Goal: Complete Application Form: Complete application form

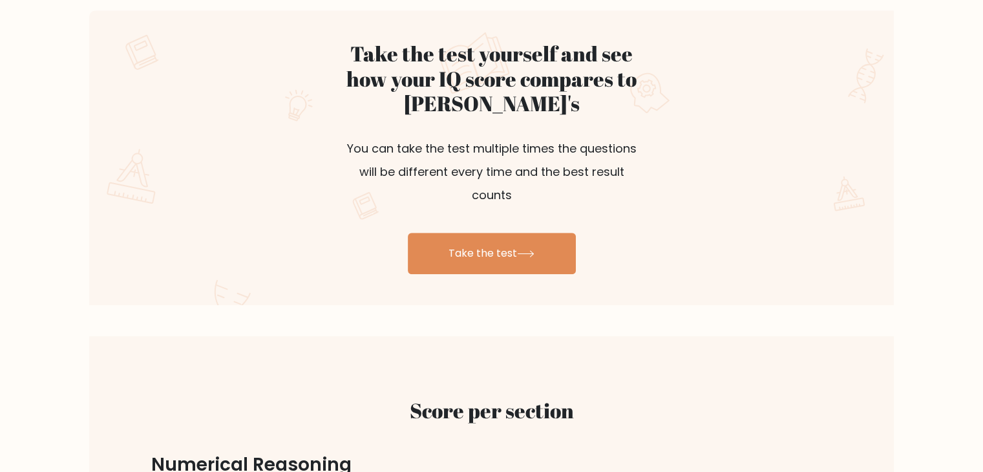
scroll to position [724, 0]
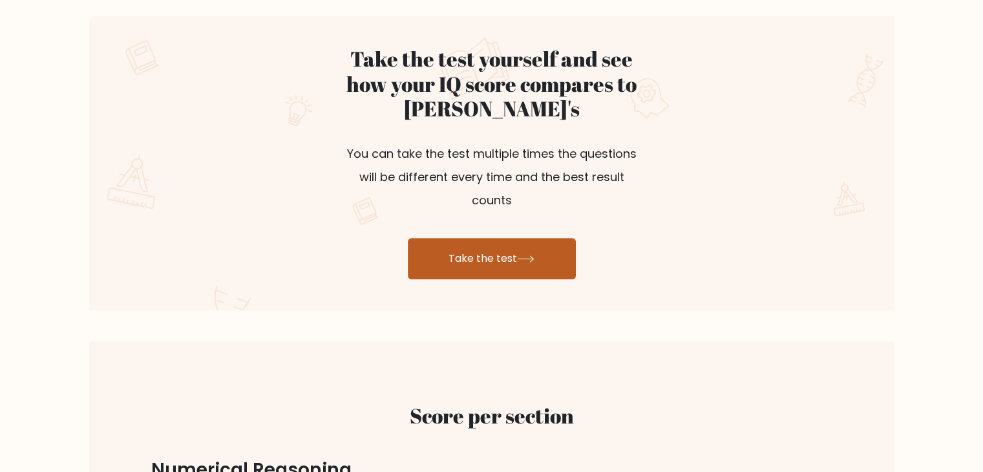
click at [473, 238] on link "Take the test" at bounding box center [492, 258] width 168 height 41
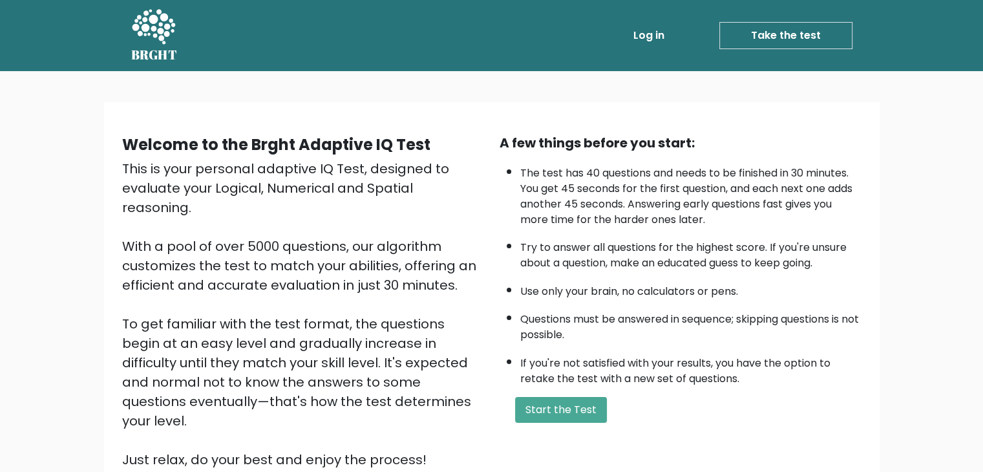
click at [573, 385] on div "A few things before you start: The test has 40 questions and needs to be finish…" at bounding box center [680, 301] width 377 height 336
click at [562, 408] on button "Start the Test" at bounding box center [561, 410] width 92 height 26
click at [558, 415] on button "Start the Test" at bounding box center [561, 410] width 92 height 26
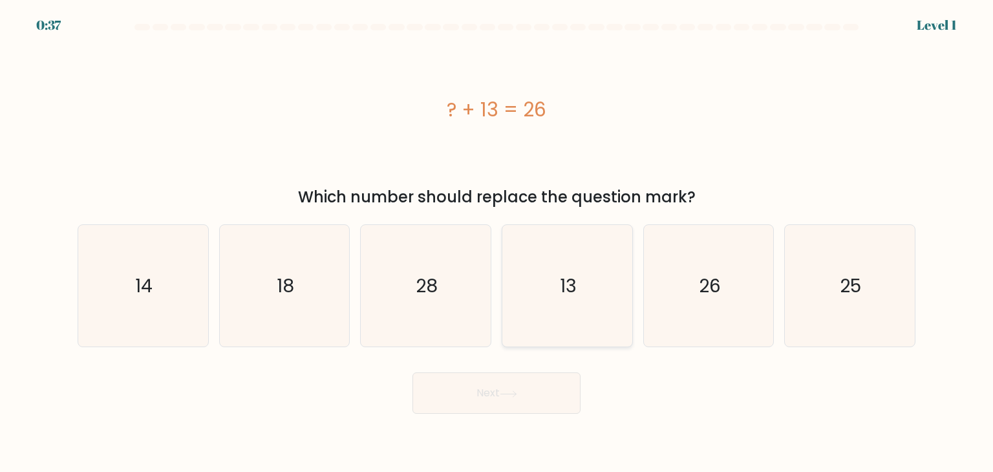
click at [536, 294] on icon "13" at bounding box center [567, 286] width 122 height 122
click at [497, 242] on input "d. 13" at bounding box center [496, 239] width 1 height 6
radio input "true"
click at [537, 408] on button "Next" at bounding box center [496, 392] width 168 height 41
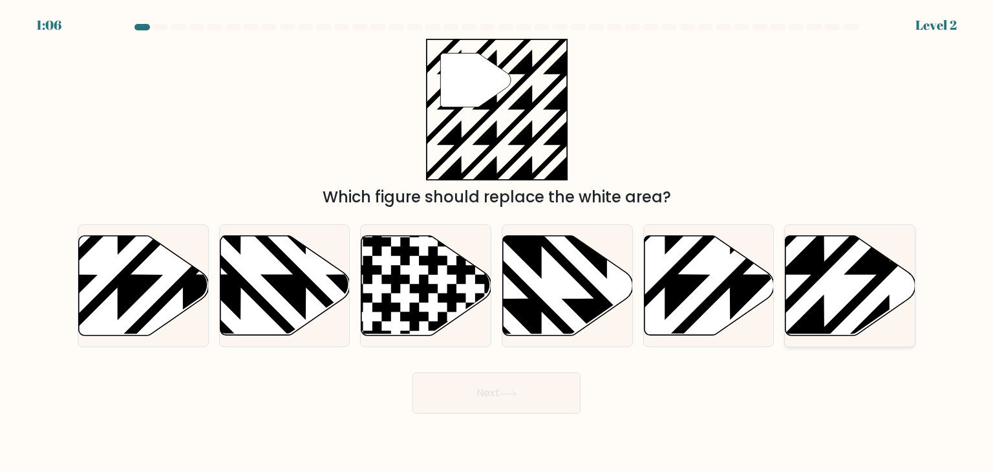
click at [860, 287] on icon at bounding box center [850, 286] width 130 height 100
click at [497, 242] on input "f." at bounding box center [496, 239] width 1 height 6
radio input "true"
click at [527, 391] on button "Next" at bounding box center [496, 392] width 168 height 41
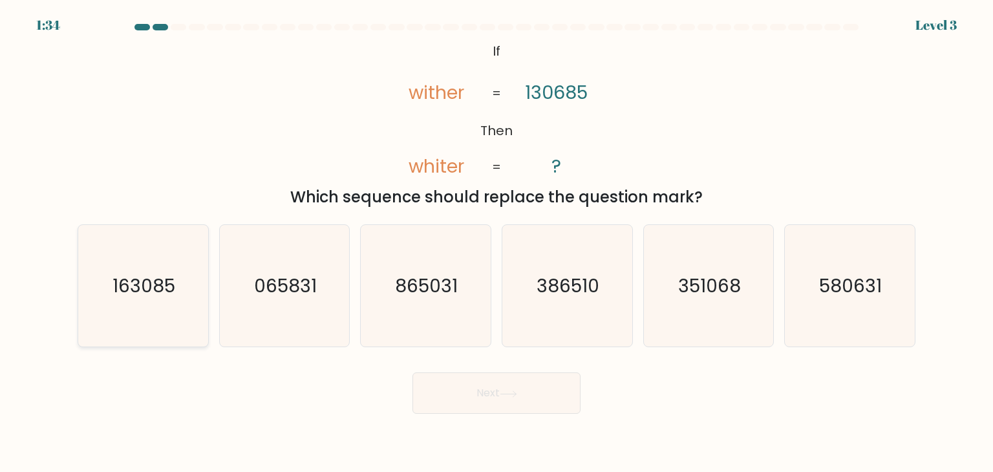
click at [169, 298] on text "163085" at bounding box center [144, 286] width 63 height 26
click at [496, 242] on input "a. 163085" at bounding box center [496, 239] width 1 height 6
radio input "true"
click at [522, 394] on button "Next" at bounding box center [496, 392] width 168 height 41
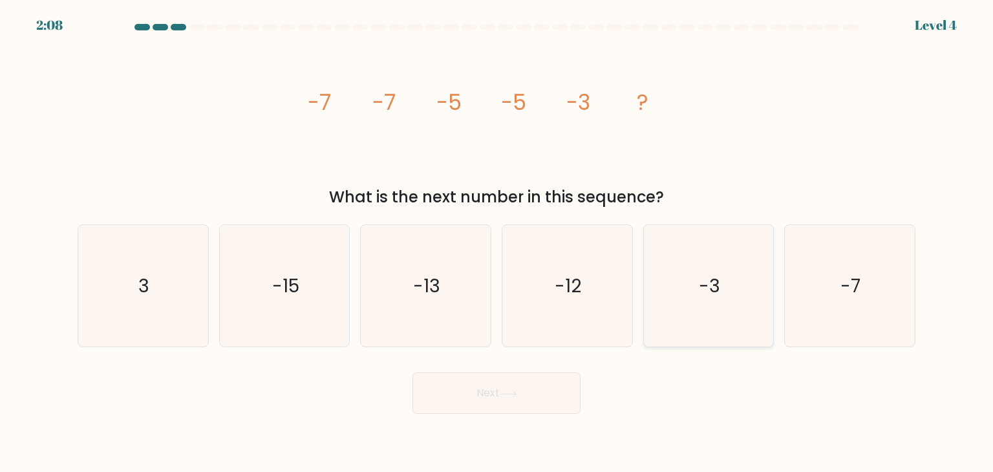
click at [697, 250] on icon "-3" at bounding box center [709, 286] width 122 height 122
click at [497, 242] on input "e. -3" at bounding box center [496, 239] width 1 height 6
radio input "true"
click at [491, 383] on button "Next" at bounding box center [496, 392] width 168 height 41
click at [499, 399] on button "Next" at bounding box center [496, 392] width 168 height 41
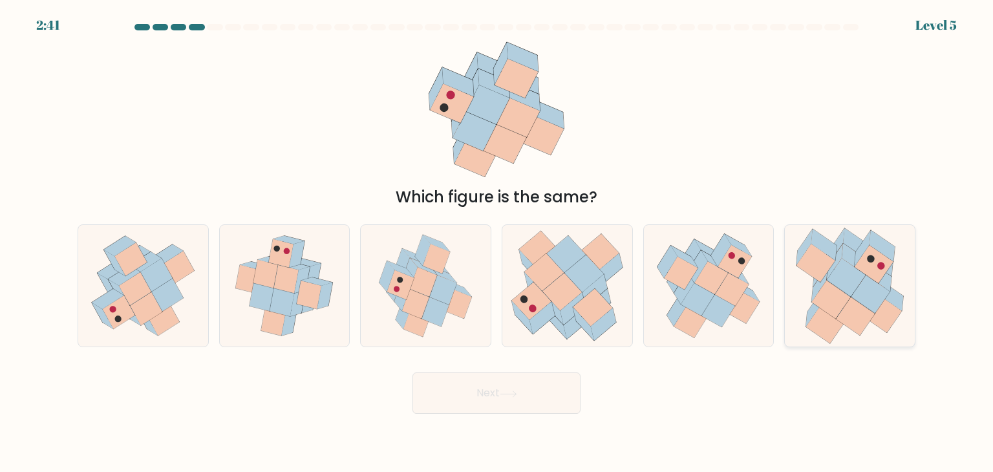
click at [820, 310] on icon at bounding box center [825, 324] width 39 height 38
click at [497, 242] on input "f." at bounding box center [496, 239] width 1 height 6
radio input "true"
click at [482, 376] on button "Next" at bounding box center [496, 392] width 168 height 41
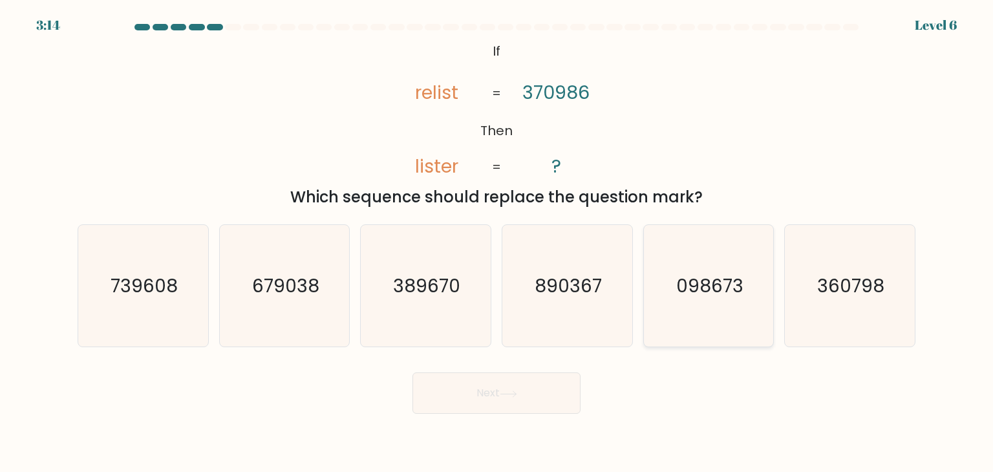
click at [701, 288] on text "098673" at bounding box center [709, 286] width 67 height 26
click at [497, 242] on input "e. 098673" at bounding box center [496, 239] width 1 height 6
radio input "true"
click at [544, 383] on button "Next" at bounding box center [496, 392] width 168 height 41
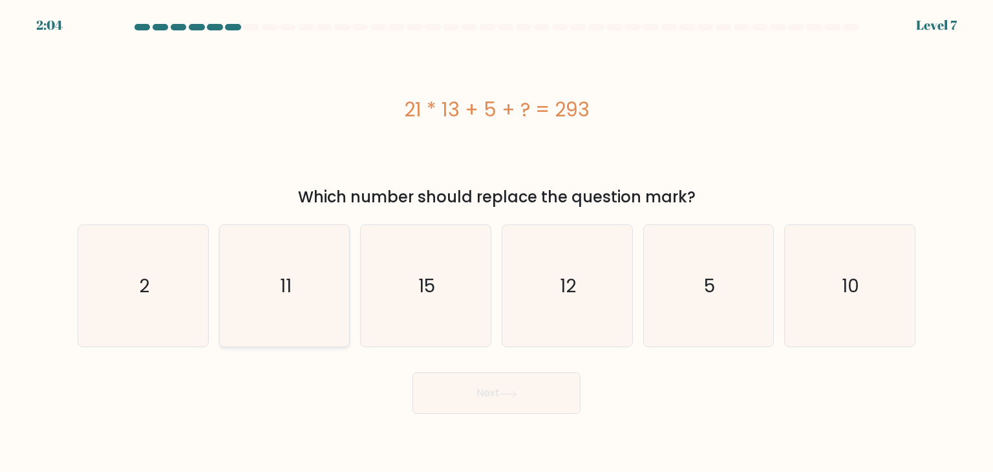
click at [290, 277] on text "11" at bounding box center [286, 286] width 12 height 26
click at [496, 242] on input "b. 11" at bounding box center [496, 239] width 1 height 6
radio input "true"
click at [486, 388] on button "Next" at bounding box center [496, 392] width 168 height 41
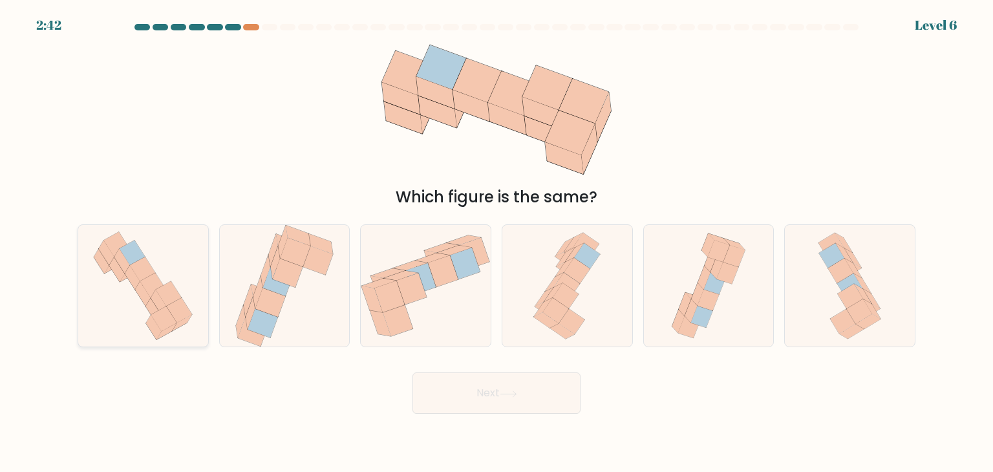
click at [109, 304] on icon at bounding box center [143, 286] width 116 height 122
click at [496, 242] on input "a." at bounding box center [496, 239] width 1 height 6
radio input "true"
click at [480, 390] on button "Next" at bounding box center [496, 392] width 168 height 41
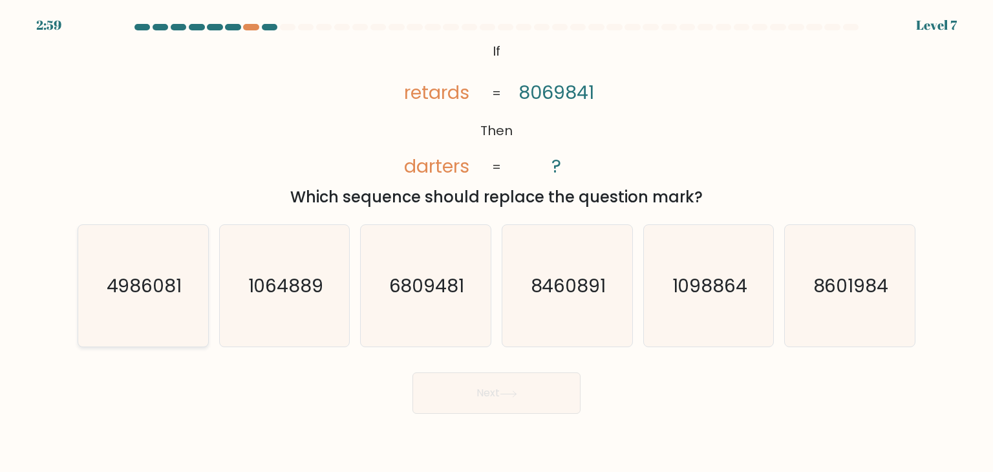
click at [185, 333] on icon "4986081" at bounding box center [143, 286] width 122 height 122
click at [496, 242] on input "a. 4986081" at bounding box center [496, 239] width 1 height 6
radio input "true"
click at [481, 395] on button "Next" at bounding box center [496, 392] width 168 height 41
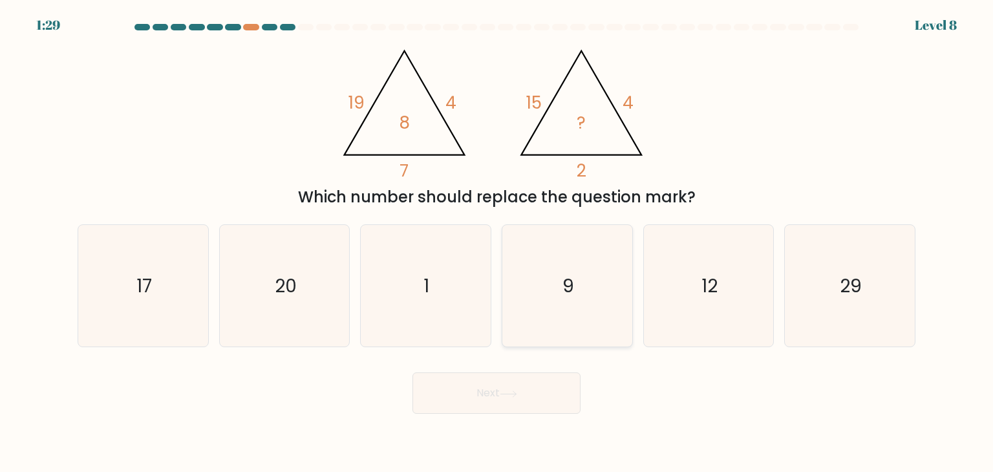
click at [539, 311] on icon "9" at bounding box center [567, 286] width 122 height 122
click at [497, 242] on input "d. 9" at bounding box center [496, 239] width 1 height 6
radio input "true"
click at [545, 386] on button "Next" at bounding box center [496, 392] width 168 height 41
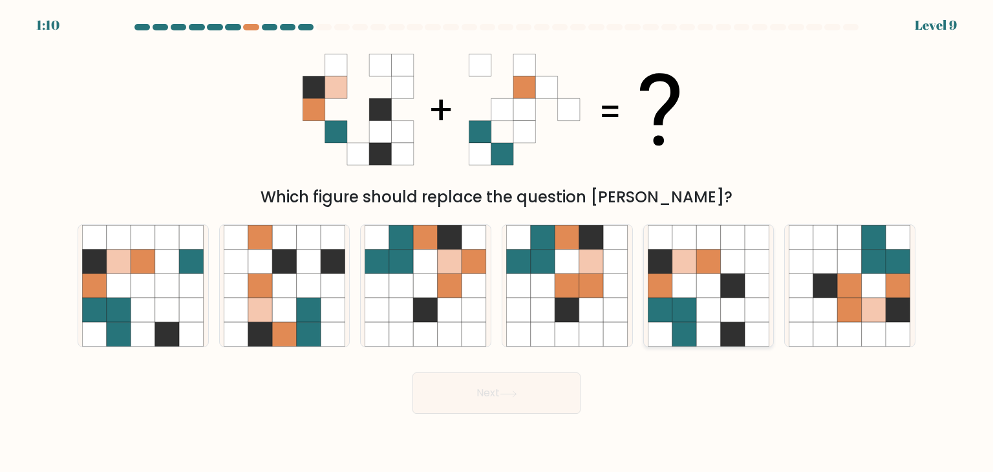
click at [705, 306] on icon at bounding box center [708, 310] width 25 height 25
click at [497, 242] on input "e." at bounding box center [496, 239] width 1 height 6
radio input "true"
click at [541, 383] on button "Next" at bounding box center [496, 392] width 168 height 41
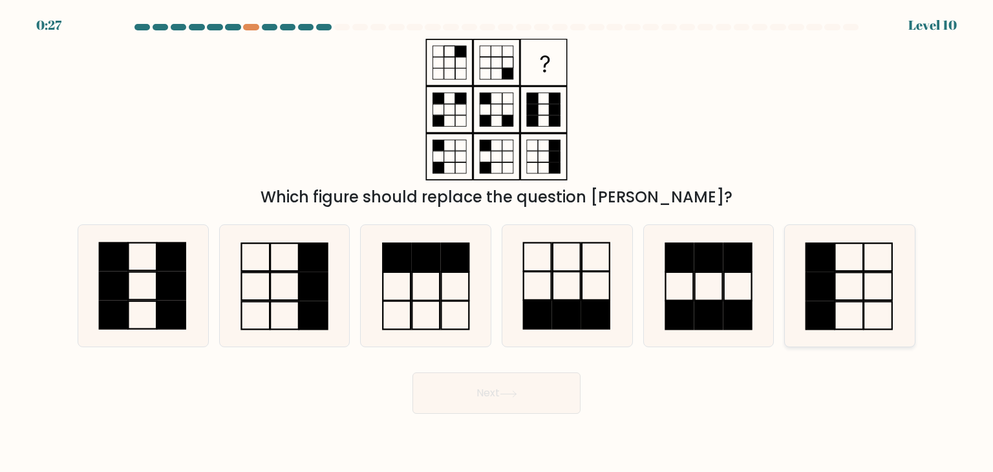
click at [847, 257] on icon at bounding box center [850, 286] width 122 height 122
click at [497, 242] on input "f." at bounding box center [496, 239] width 1 height 6
radio input "true"
click at [560, 390] on button "Next" at bounding box center [496, 392] width 168 height 41
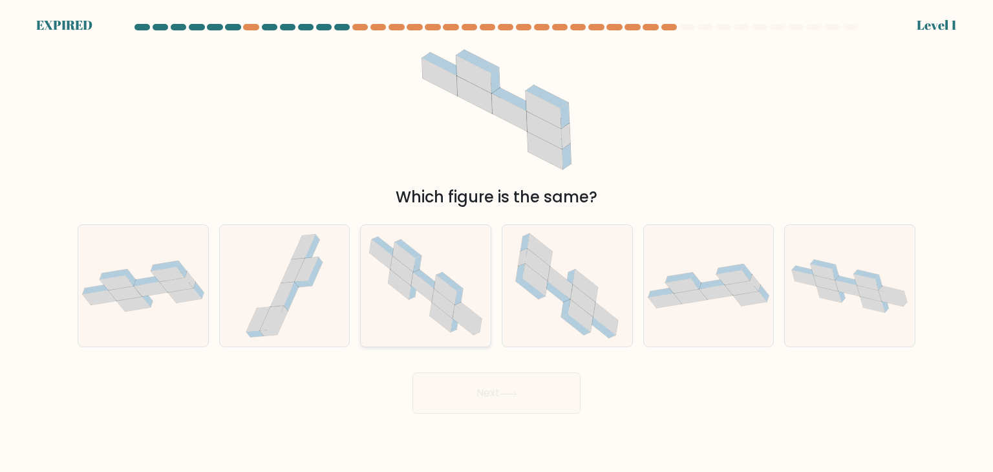
drag, startPoint x: 484, startPoint y: 290, endPoint x: 469, endPoint y: 293, distance: 15.8
click at [469, 293] on icon at bounding box center [426, 286] width 130 height 114
click at [496, 242] on input "c." at bounding box center [496, 239] width 1 height 6
radio input "true"
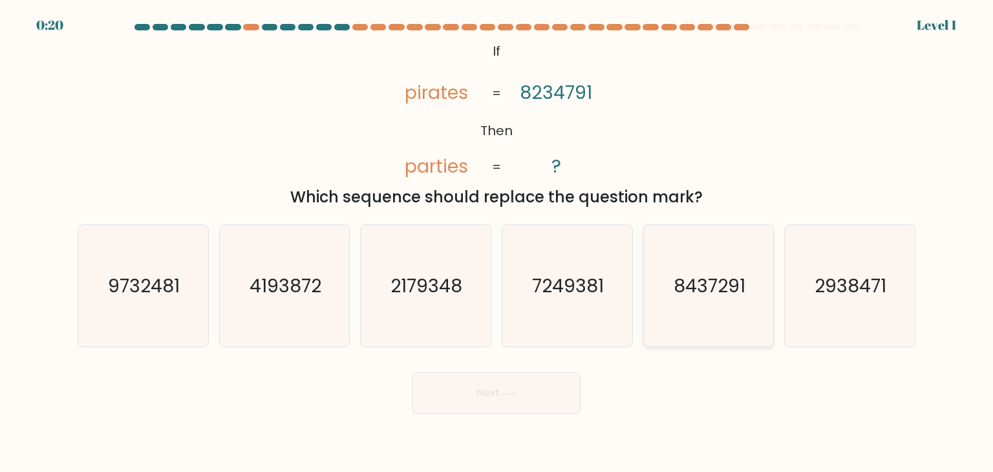
click at [721, 312] on icon "8437291" at bounding box center [709, 286] width 122 height 122
click at [497, 242] on input "e. 8437291" at bounding box center [496, 239] width 1 height 6
radio input "true"
click at [458, 395] on button "Next" at bounding box center [496, 392] width 168 height 41
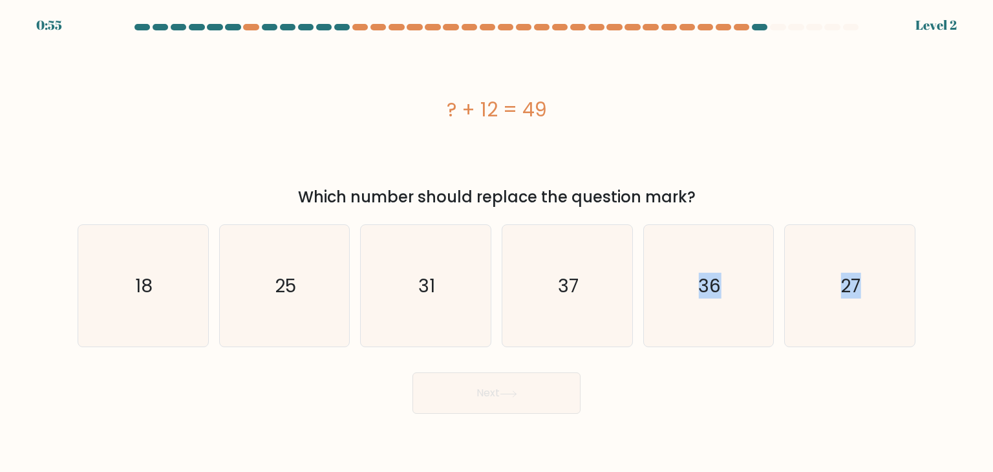
drag, startPoint x: 597, startPoint y: 317, endPoint x: 739, endPoint y: 354, distance: 146.9
click at [739, 354] on form "a." at bounding box center [496, 219] width 993 height 390
click at [600, 299] on icon "37" at bounding box center [567, 286] width 122 height 122
click at [497, 242] on input "d. 37" at bounding box center [496, 239] width 1 height 6
radio input "true"
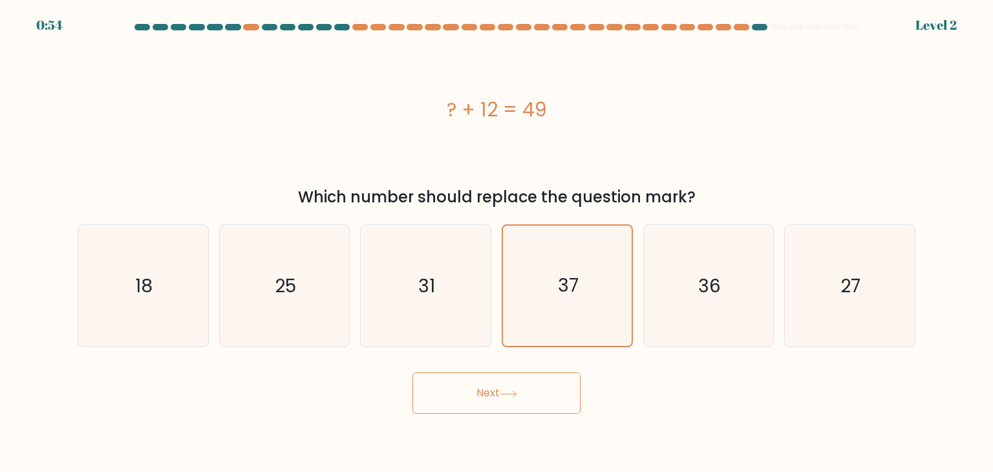
click at [507, 401] on button "Next" at bounding box center [496, 392] width 168 height 41
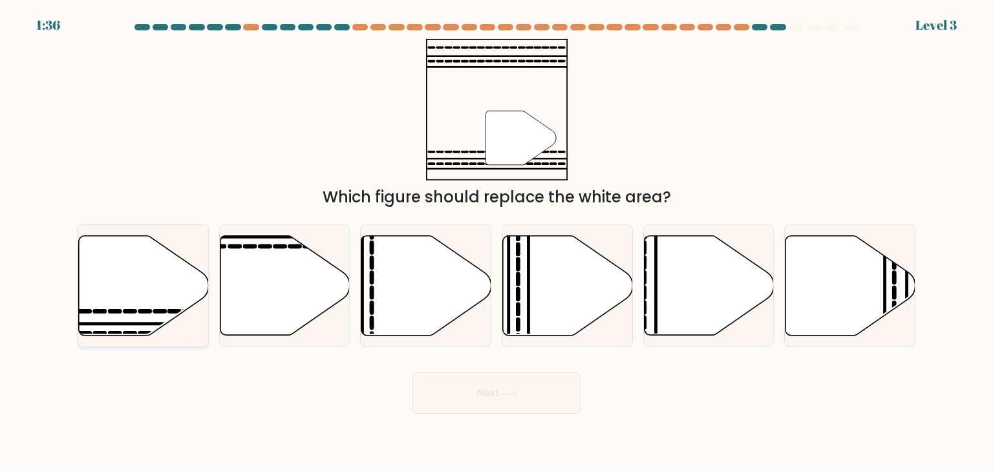
click at [117, 311] on icon at bounding box center [115, 311] width 10 height 0
click at [496, 242] on input "a." at bounding box center [496, 239] width 1 height 6
radio input "true"
click at [441, 399] on button "Next" at bounding box center [496, 392] width 168 height 41
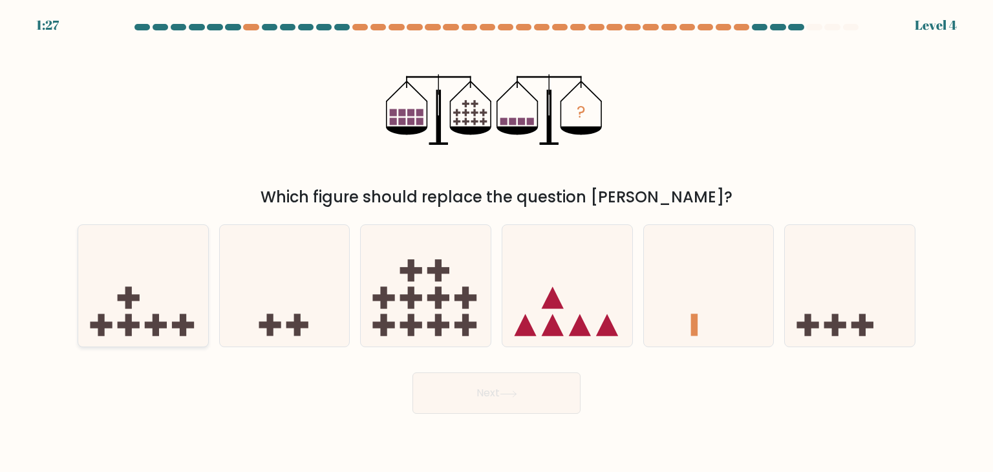
click at [184, 319] on rect at bounding box center [183, 325] width 6 height 22
click at [496, 242] on input "a." at bounding box center [496, 239] width 1 height 6
radio input "true"
click at [496, 392] on button "Next" at bounding box center [496, 392] width 168 height 41
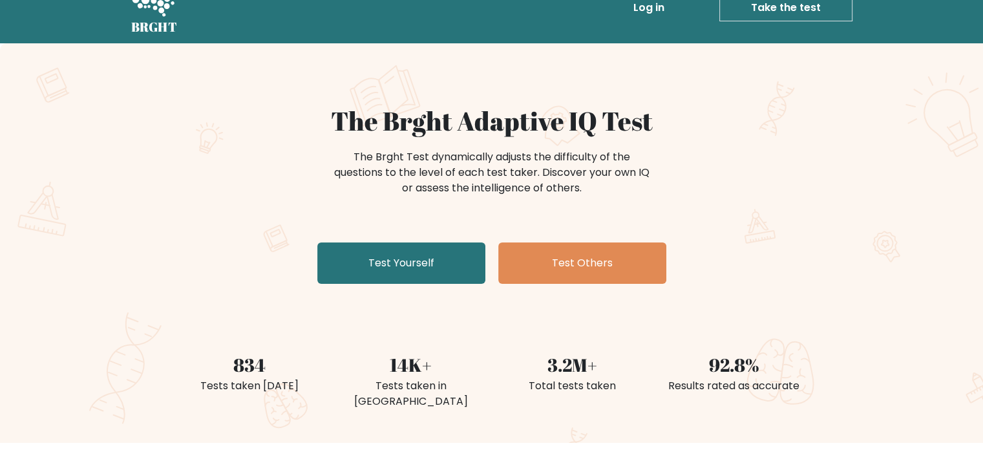
scroll to position [28, 0]
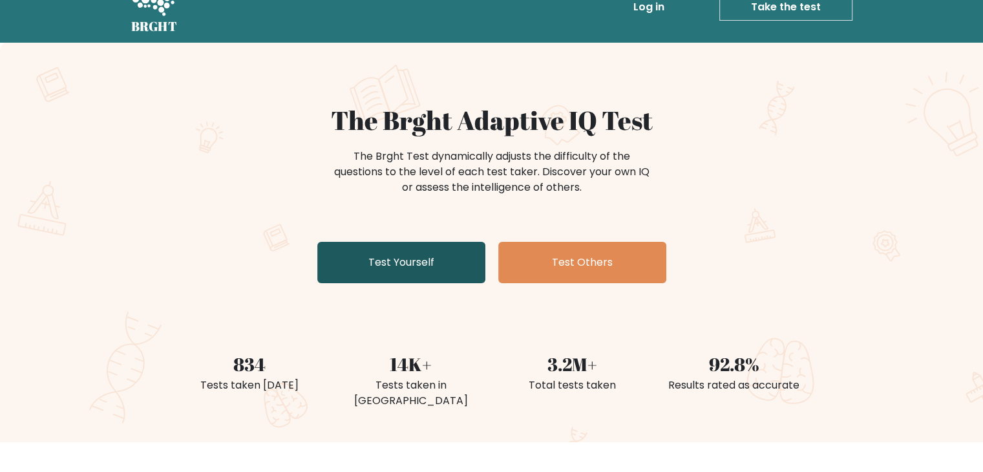
click at [432, 262] on link "Test Yourself" at bounding box center [401, 262] width 168 height 41
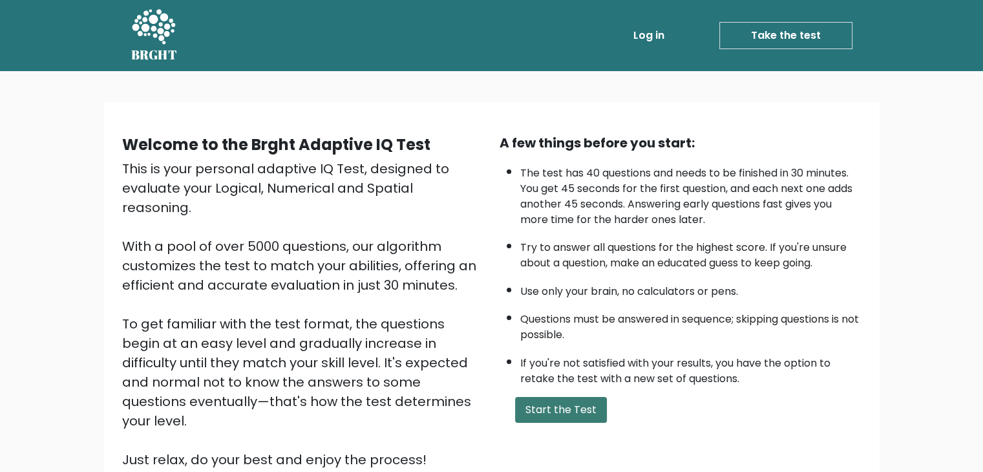
click at [575, 401] on button "Start the Test" at bounding box center [561, 410] width 92 height 26
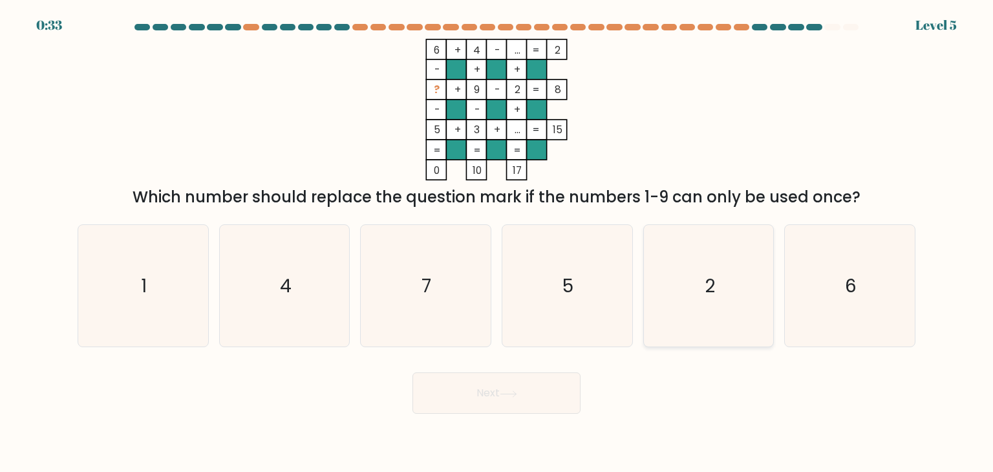
click at [699, 321] on icon "2" at bounding box center [709, 286] width 122 height 122
click at [497, 242] on input "e. 2" at bounding box center [496, 239] width 1 height 6
radio input "true"
click at [162, 330] on icon "1" at bounding box center [143, 286] width 122 height 122
click at [496, 242] on input "a. 1" at bounding box center [496, 239] width 1 height 6
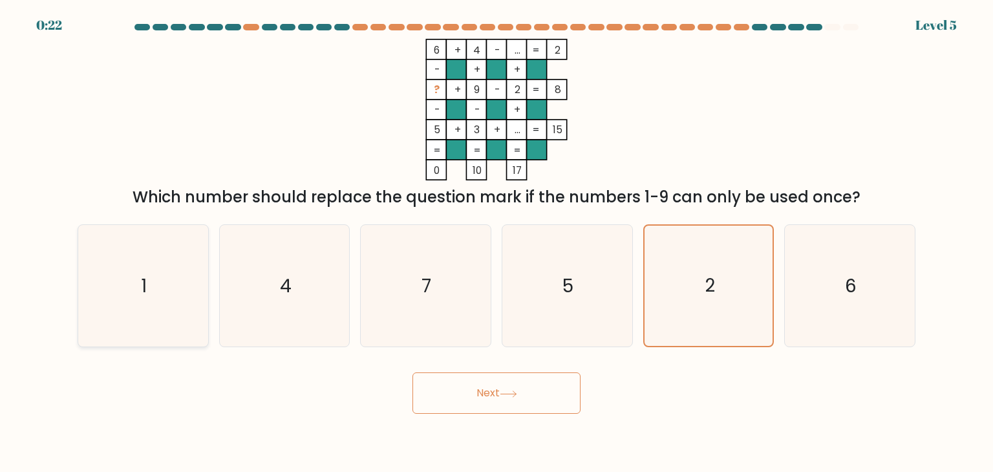
radio input "true"
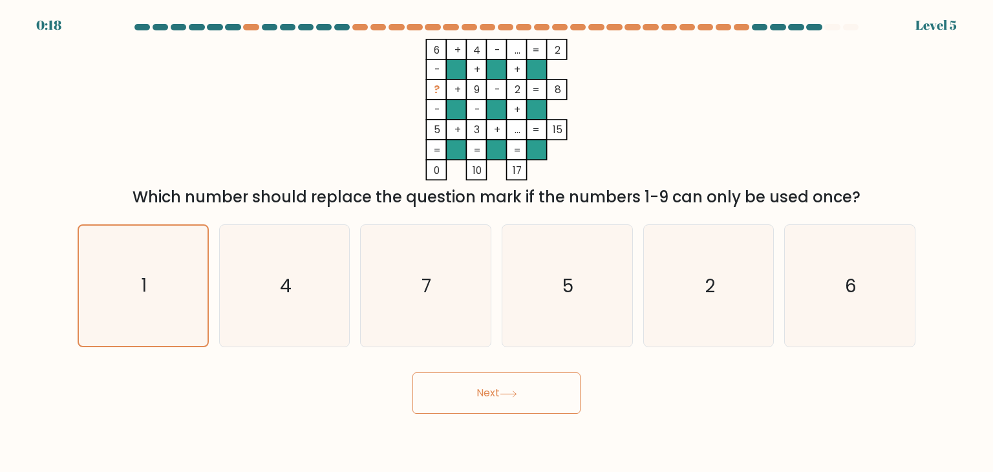
click at [496, 389] on button "Next" at bounding box center [496, 392] width 168 height 41
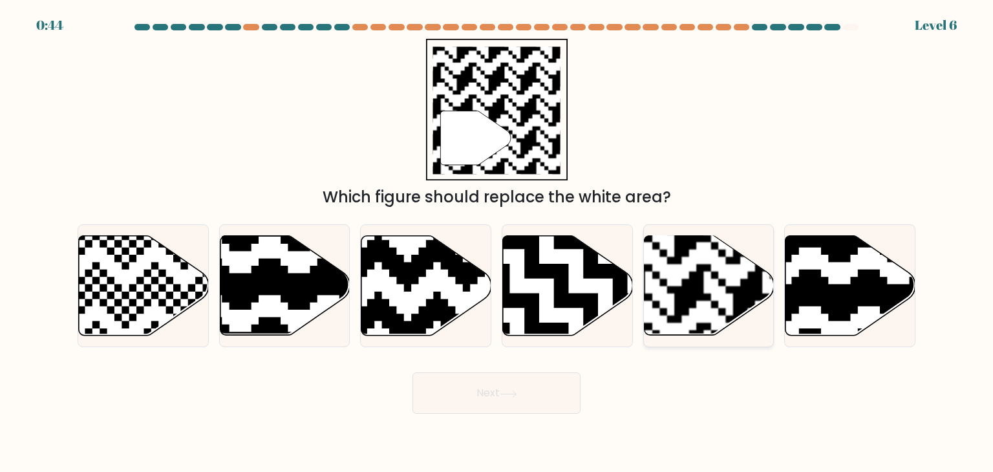
click at [684, 275] on rect at bounding box center [747, 234] width 235 height 235
click at [497, 242] on input "e." at bounding box center [496, 239] width 1 height 6
radio input "true"
click at [458, 403] on button "Next" at bounding box center [496, 392] width 168 height 41
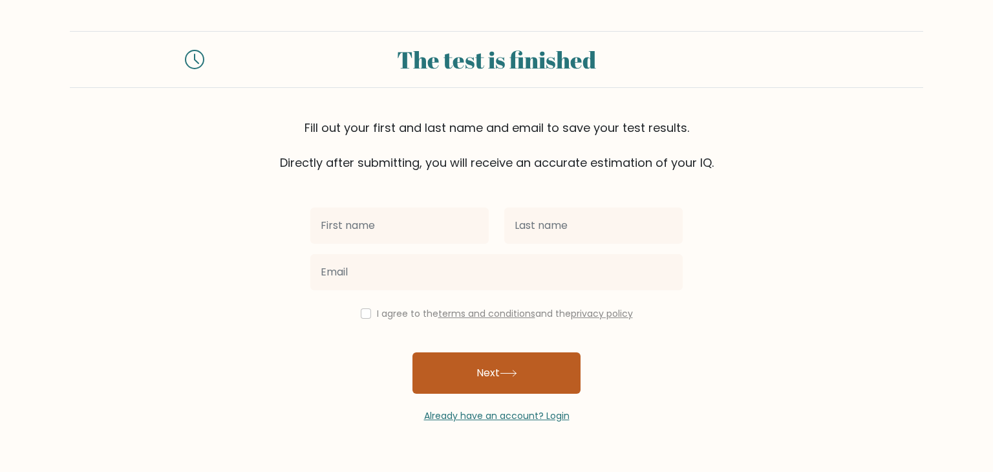
click at [502, 368] on button "Next" at bounding box center [496, 372] width 168 height 41
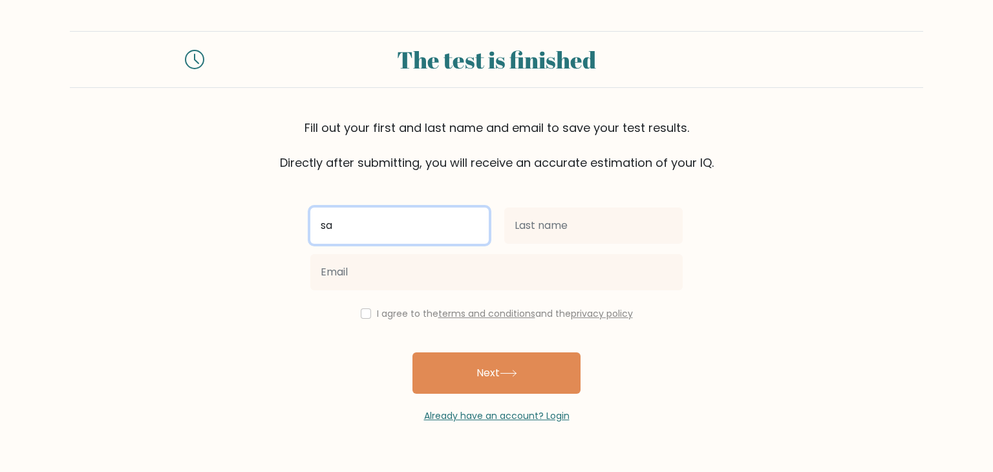
type input "sa"
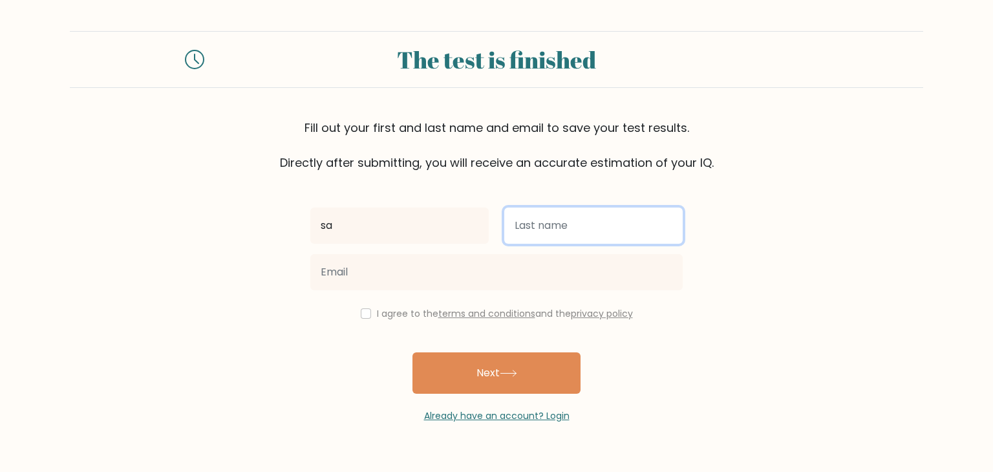
click at [538, 233] on input "text" at bounding box center [593, 225] width 178 height 36
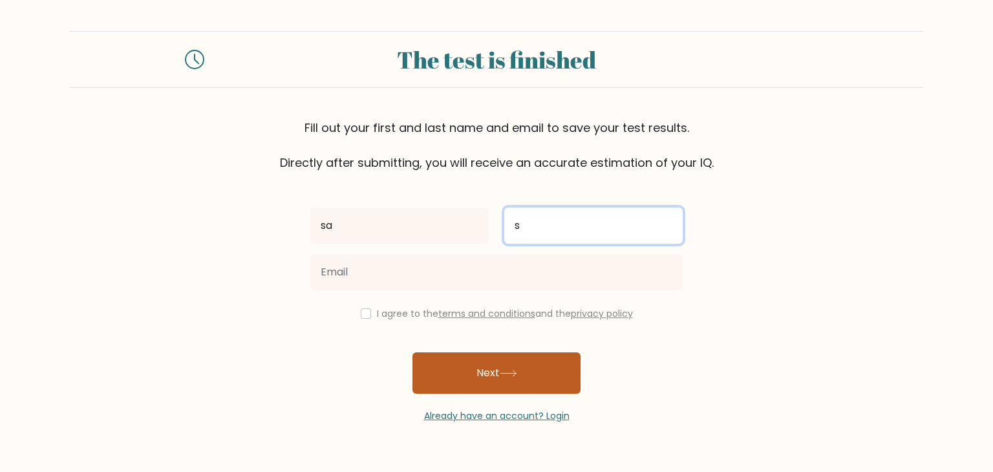
type input "s"
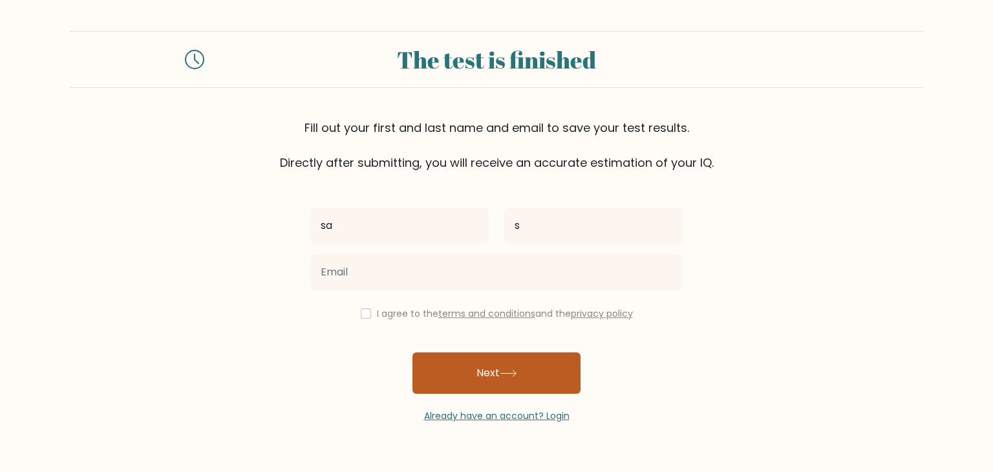
click at [509, 375] on icon at bounding box center [508, 373] width 17 height 7
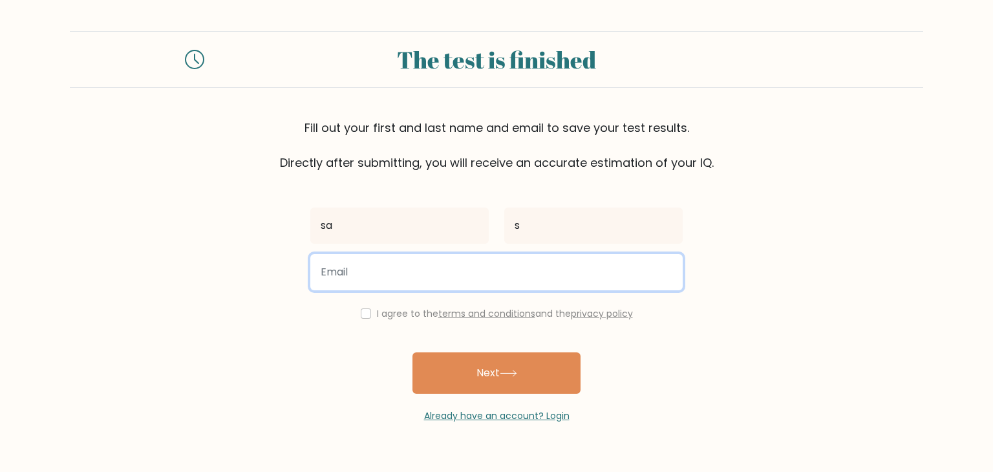
click at [468, 263] on input "email" at bounding box center [496, 272] width 372 height 36
type input "insertnamee14@gmail.com"
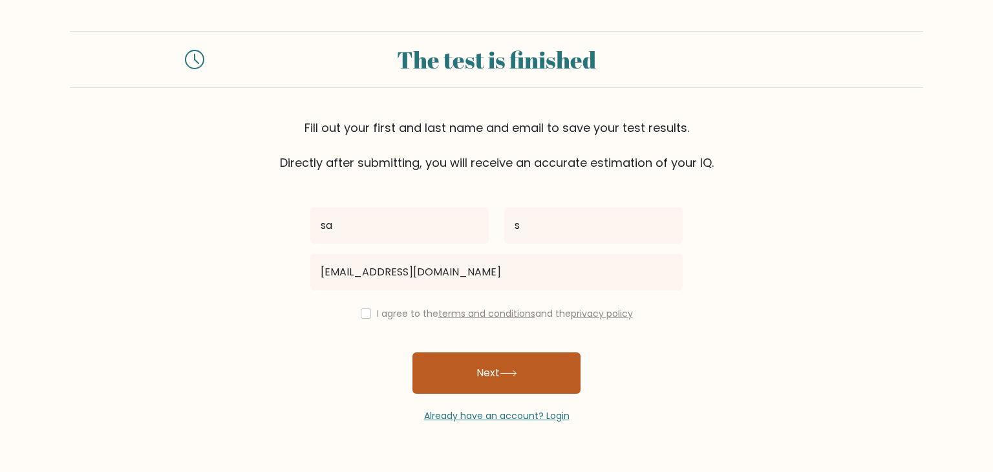
click at [480, 368] on button "Next" at bounding box center [496, 372] width 168 height 41
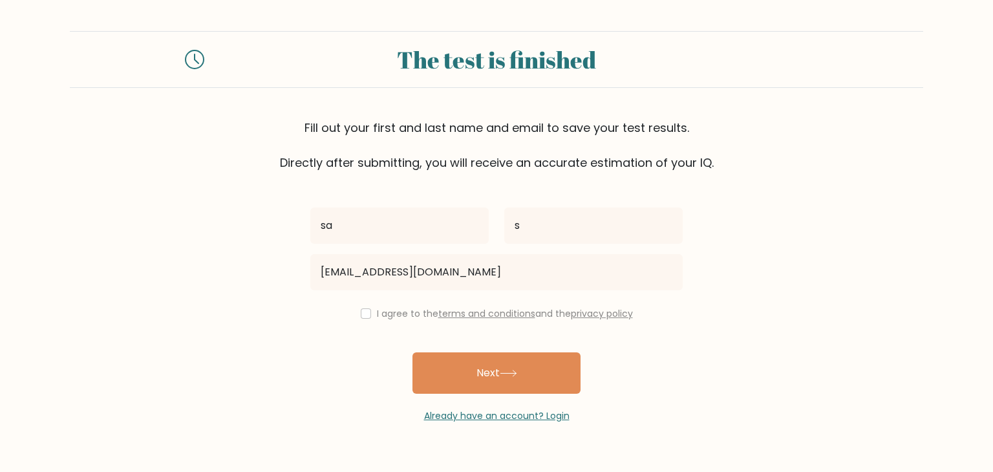
click at [377, 308] on label "I agree to the terms and conditions and the privacy policy" at bounding box center [505, 313] width 256 height 13
click at [361, 312] on input "checkbox" at bounding box center [366, 313] width 10 height 10
checkbox input "true"
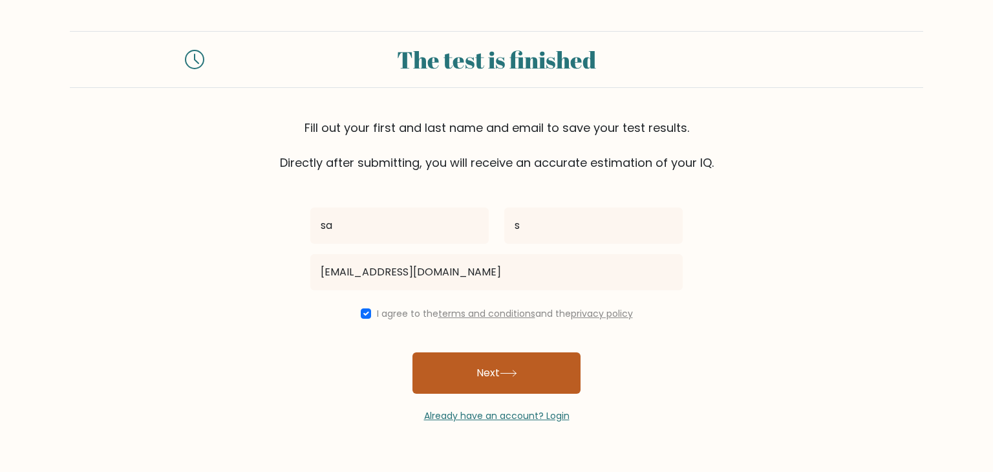
click at [450, 359] on button "Next" at bounding box center [496, 372] width 168 height 41
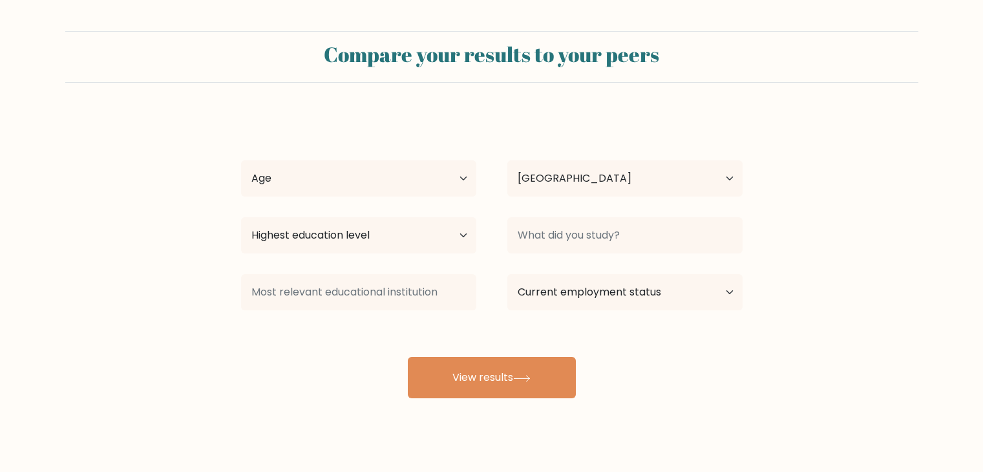
select select "TN"
click at [455, 231] on select "Highest education level No schooling Primary Lower Secondary Upper Secondary Oc…" at bounding box center [358, 235] width 235 height 36
click at [446, 184] on select "Age Under 18 years old 18-24 years old 25-34 years old 35-44 years old 45-54 ye…" at bounding box center [358, 178] width 235 height 36
select select "min_18"
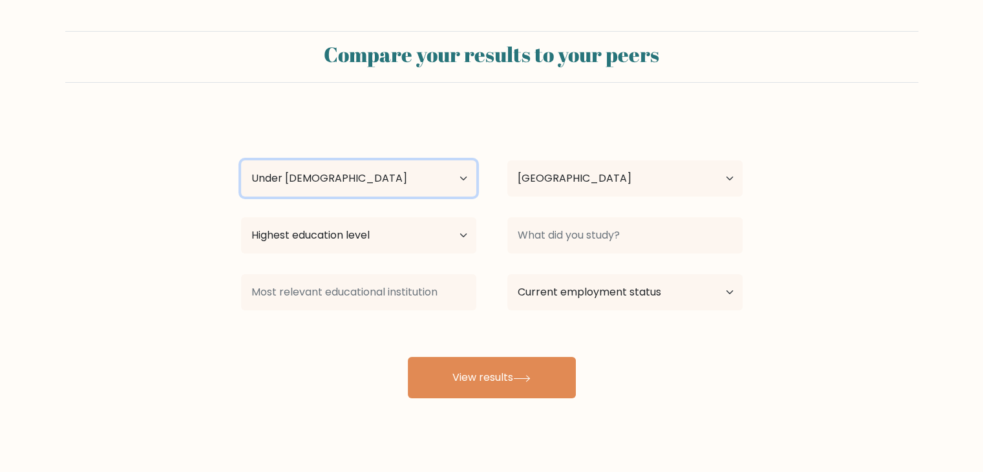
click at [241, 160] on select "Age Under 18 years old 18-24 years old 25-34 years old 35-44 years old 45-54 ye…" at bounding box center [358, 178] width 235 height 36
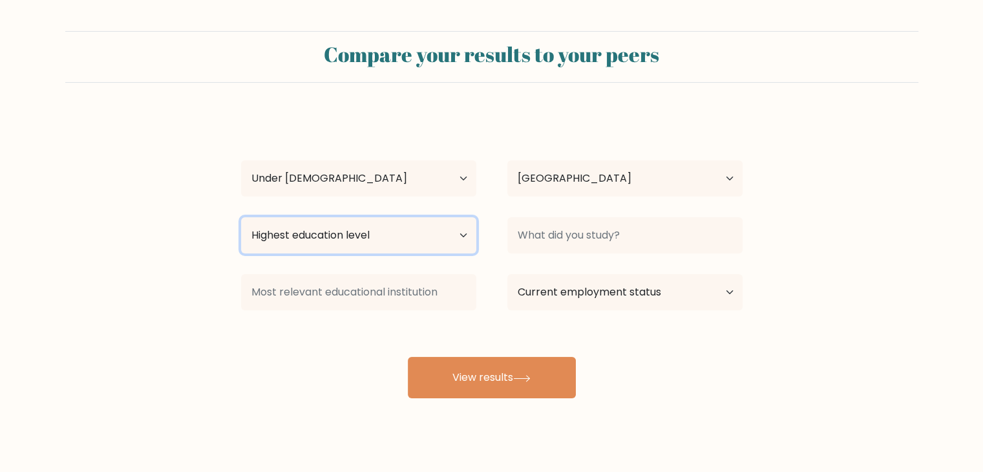
click at [452, 231] on select "Highest education level No schooling Primary Lower Secondary Upper Secondary Oc…" at bounding box center [358, 235] width 235 height 36
select select "upper_secondary"
click at [241, 217] on select "Highest education level No schooling Primary Lower Secondary Upper Secondary Oc…" at bounding box center [358, 235] width 235 height 36
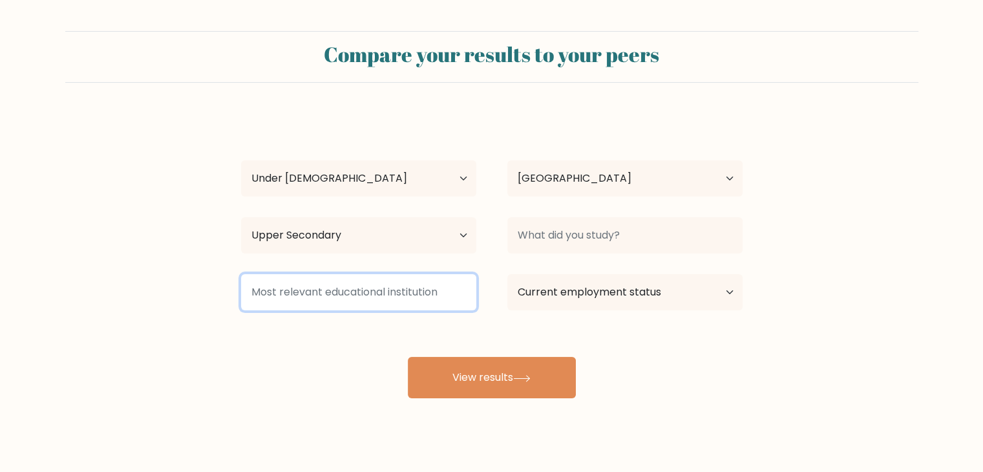
click at [450, 302] on input at bounding box center [358, 292] width 235 height 36
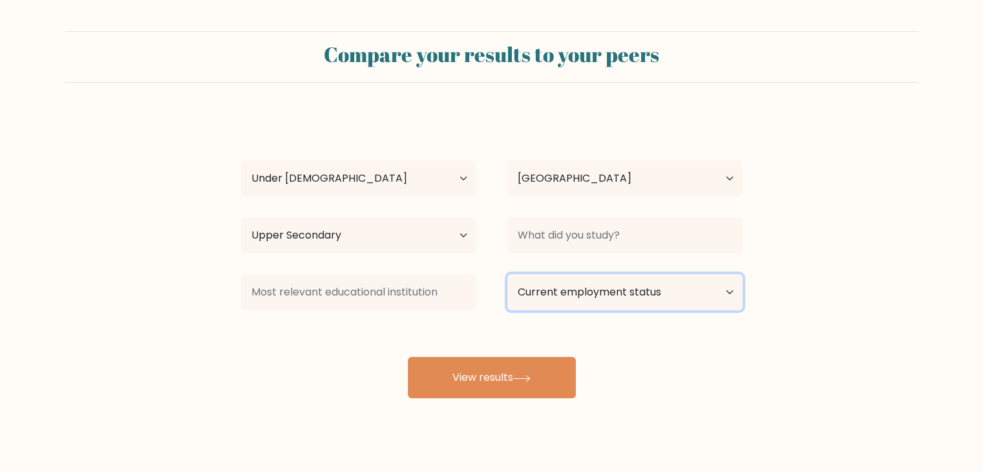
click at [593, 288] on select "Current employment status Employed Student Retired Other / prefer not to answer" at bounding box center [624, 292] width 235 height 36
select select "student"
click at [507, 274] on select "Current employment status Employed Student Retired Other / prefer not to answer" at bounding box center [624, 292] width 235 height 36
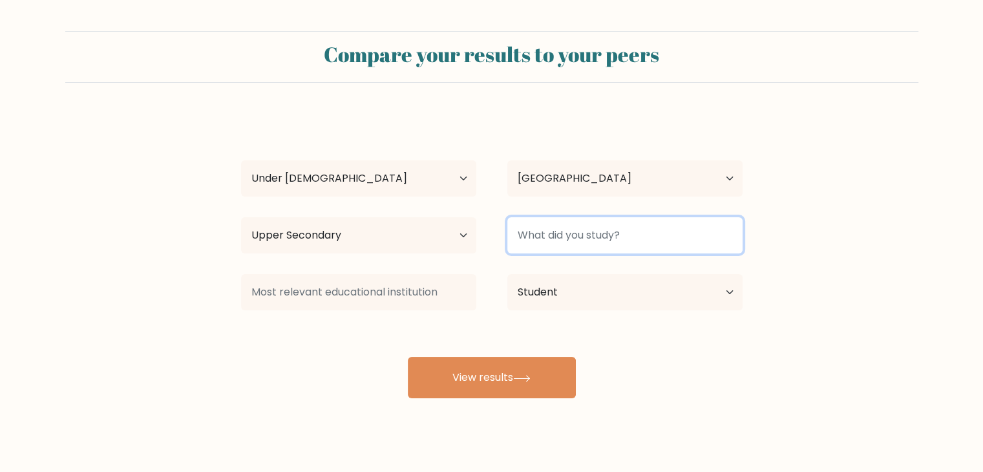
click at [567, 238] on input at bounding box center [624, 235] width 235 height 36
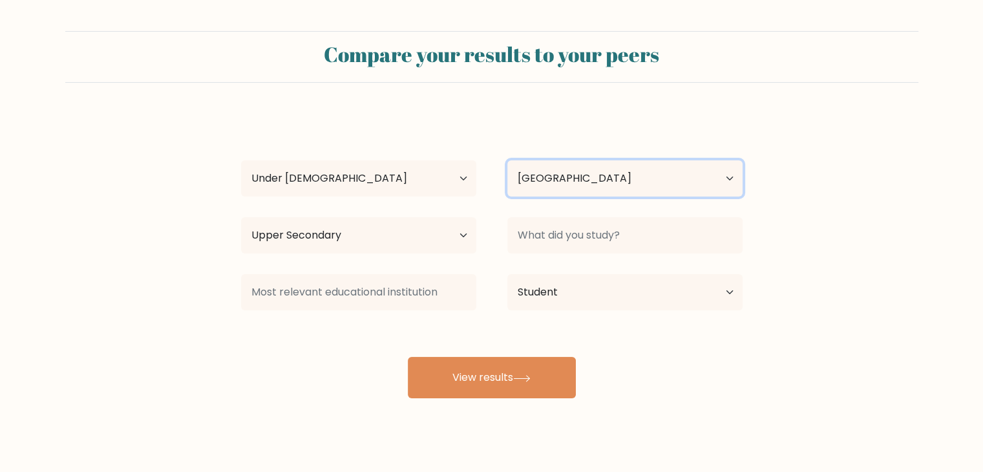
click at [555, 183] on select "Country Afghanistan Albania Algeria American Samoa Andorra Angola Anguilla Anta…" at bounding box center [624, 178] width 235 height 36
click at [418, 328] on div "sa s Age Under 18 years old 18-24 years old 25-34 years old 35-44 years old 45-…" at bounding box center [491, 256] width 517 height 284
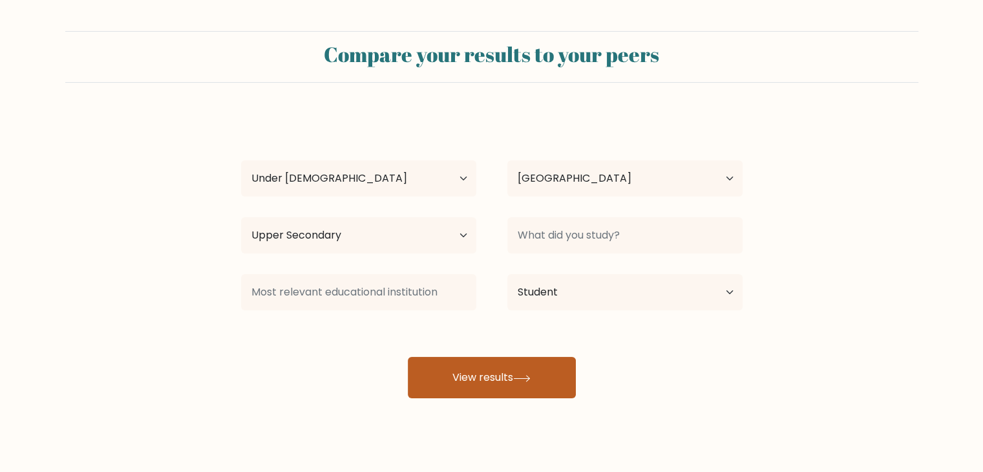
click at [467, 395] on button "View results" at bounding box center [492, 377] width 168 height 41
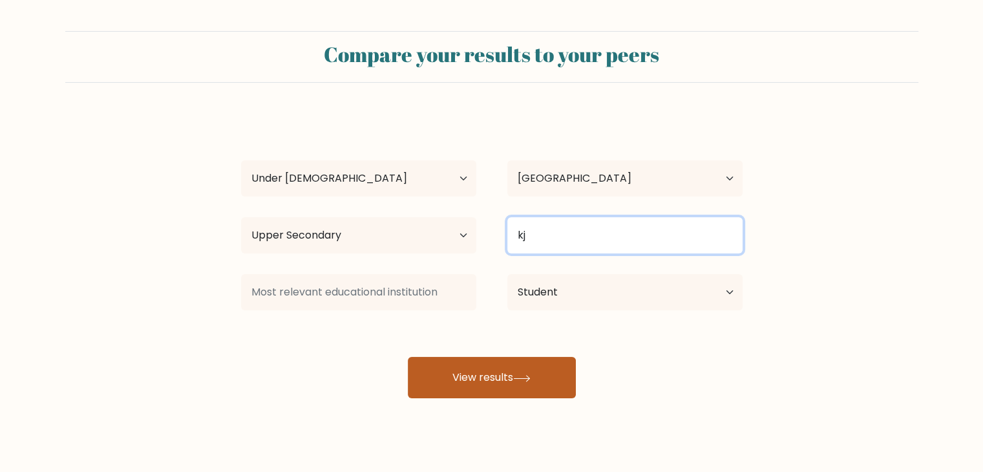
type input "kj"
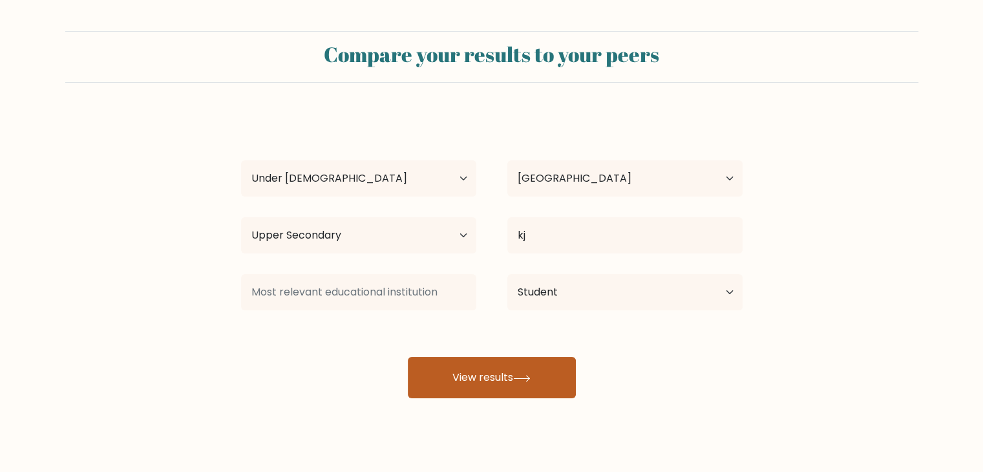
click at [520, 389] on button "View results" at bounding box center [492, 377] width 168 height 41
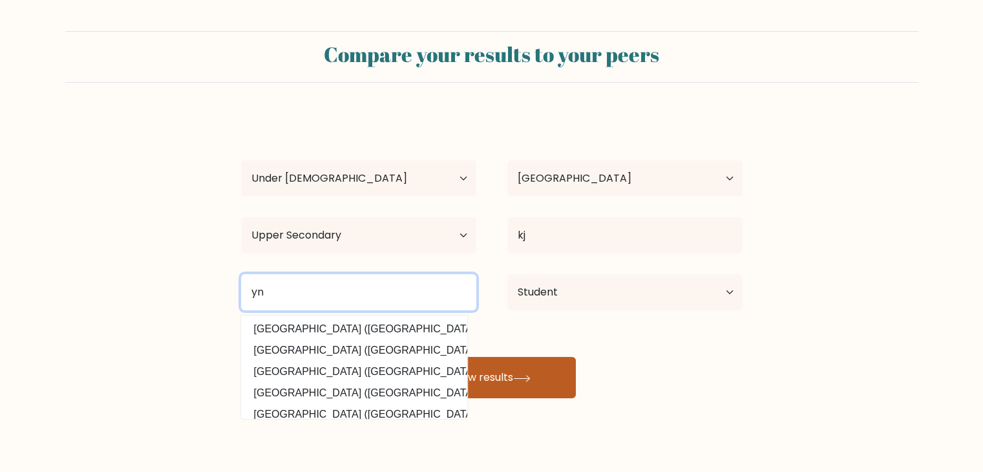
type input "yn"
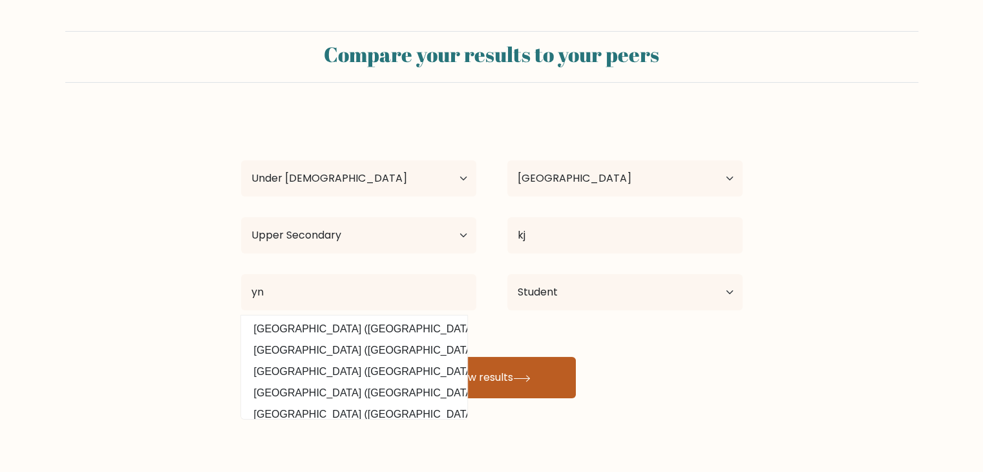
click at [538, 392] on button "View results" at bounding box center [492, 377] width 168 height 41
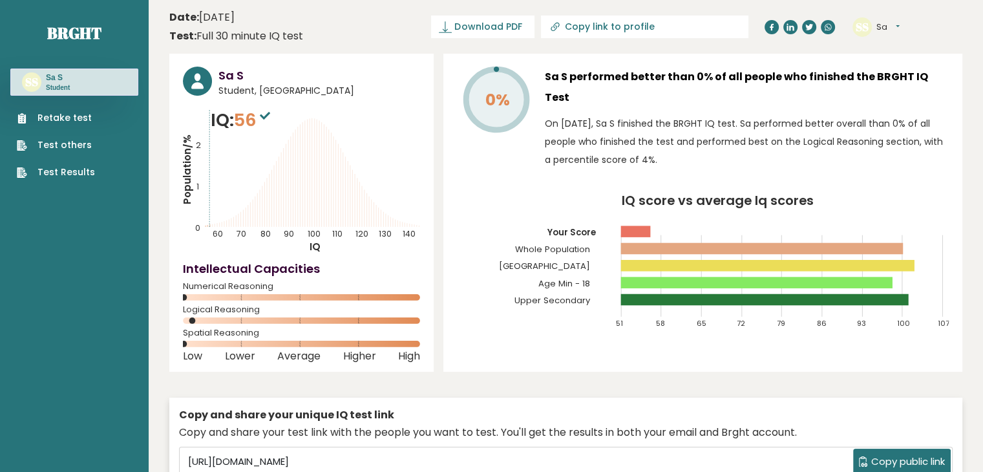
click at [93, 114] on ul "Retake test Test others Test Results" at bounding box center [55, 145] width 91 height 68
click at [67, 120] on link "Retake test" at bounding box center [56, 118] width 78 height 14
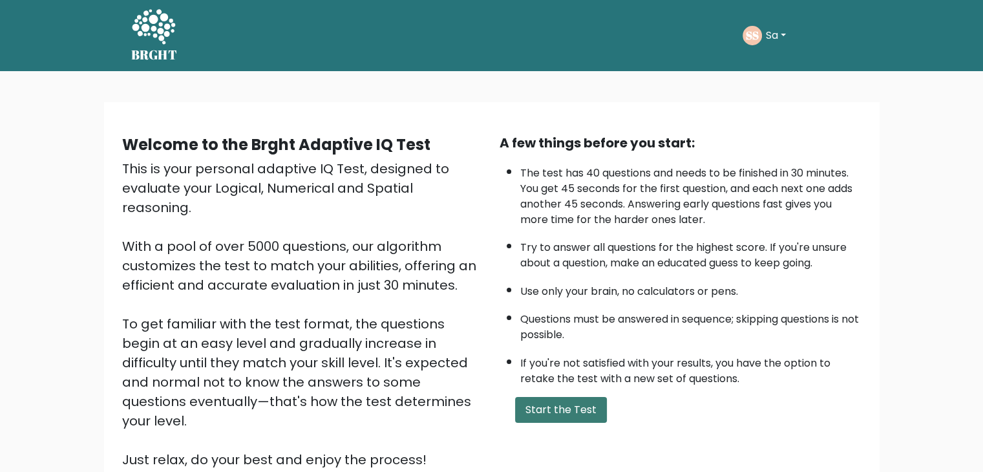
click at [595, 405] on button "Start the Test" at bounding box center [561, 410] width 92 height 26
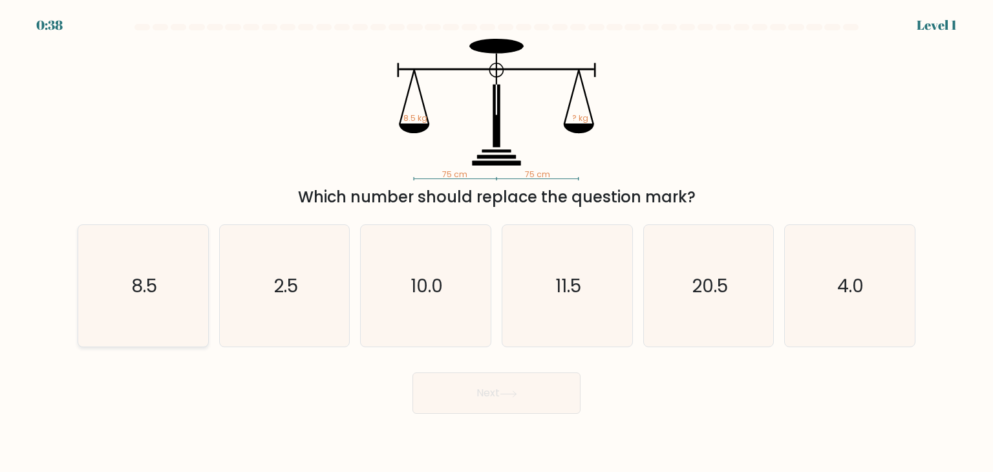
click at [165, 297] on icon "8.5" at bounding box center [143, 286] width 122 height 122
click at [496, 242] on input "a. 8.5" at bounding box center [496, 239] width 1 height 6
radio input "true"
click at [498, 409] on button "Next" at bounding box center [496, 392] width 168 height 41
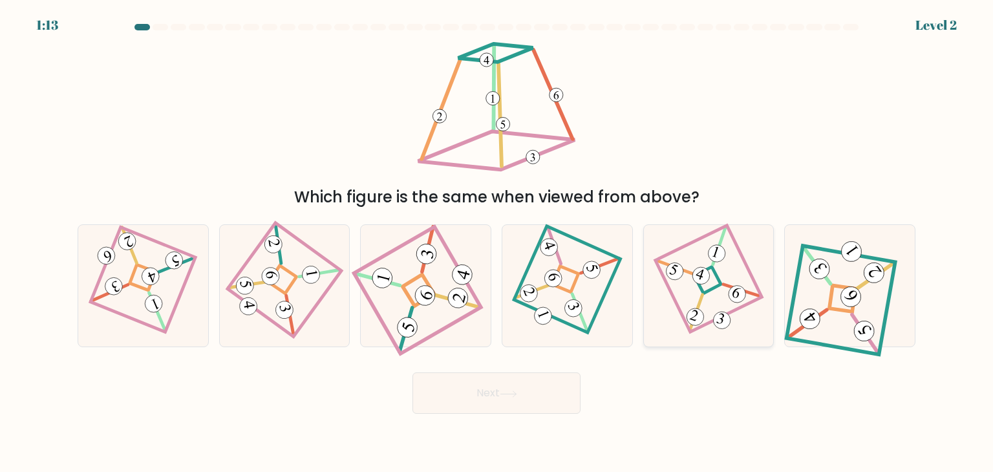
click at [708, 319] on icon at bounding box center [708, 286] width 83 height 98
click at [497, 242] on input "e." at bounding box center [496, 239] width 1 height 6
radio input "true"
click at [562, 401] on button "Next" at bounding box center [496, 392] width 168 height 41
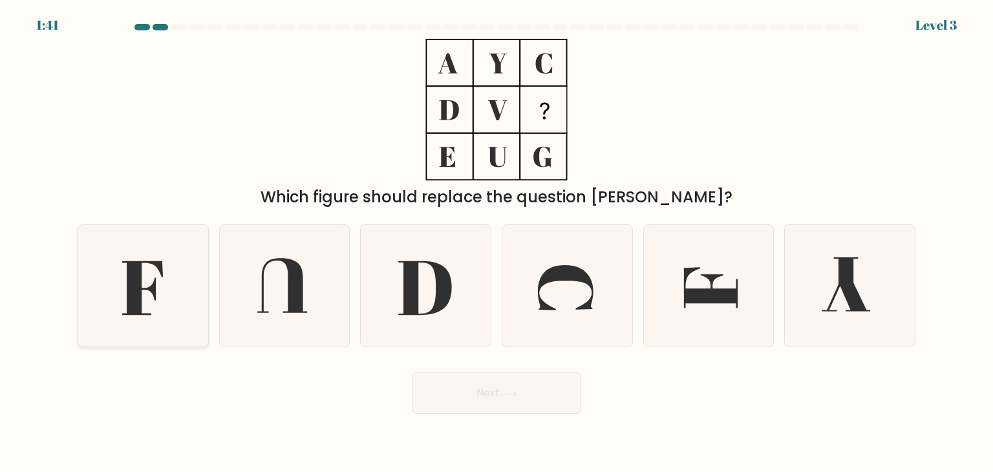
click at [117, 284] on icon at bounding box center [143, 286] width 122 height 122
click at [496, 242] on input "a." at bounding box center [496, 239] width 1 height 6
radio input "true"
click at [482, 392] on button "Next" at bounding box center [496, 392] width 168 height 41
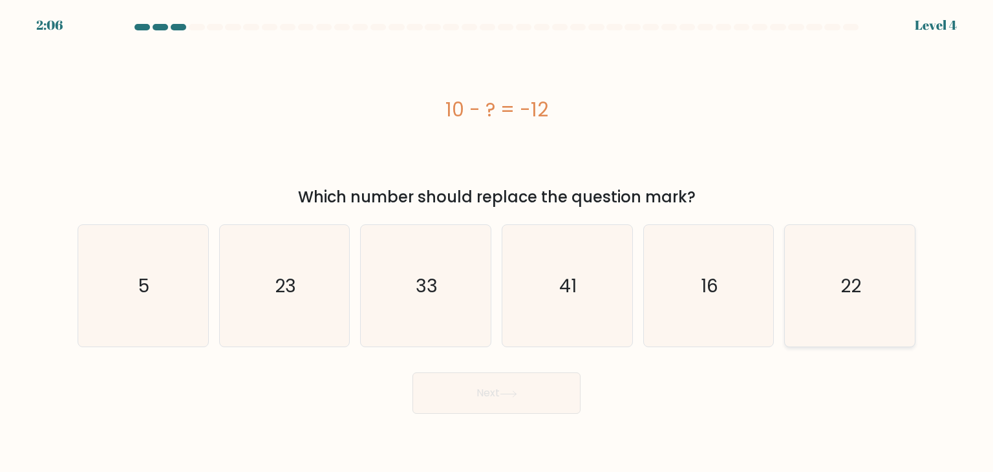
click at [863, 297] on icon "22" at bounding box center [850, 286] width 122 height 122
click at [497, 242] on input "f. 22" at bounding box center [496, 239] width 1 height 6
radio input "true"
click at [510, 399] on button "Next" at bounding box center [496, 392] width 168 height 41
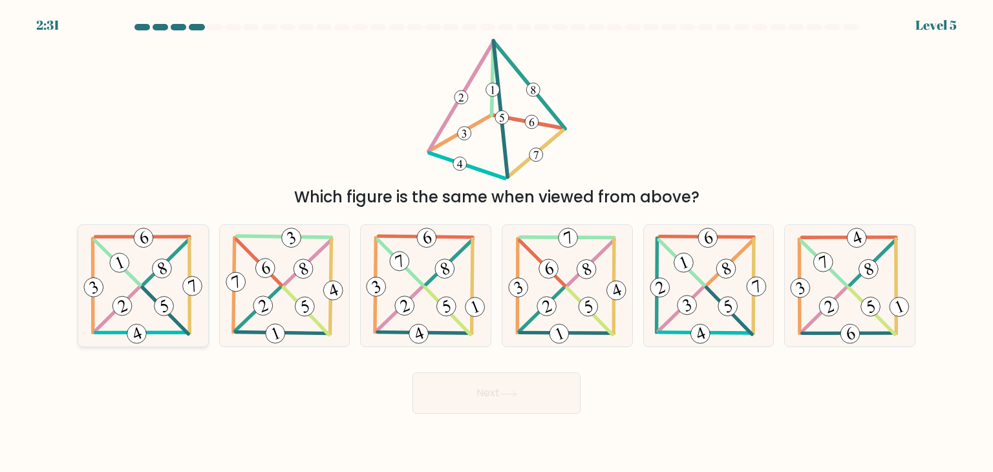
click at [125, 306] on 705 at bounding box center [122, 305] width 25 height 25
click at [496, 242] on input "a." at bounding box center [496, 239] width 1 height 6
radio input "true"
click at [540, 396] on button "Next" at bounding box center [496, 392] width 168 height 41
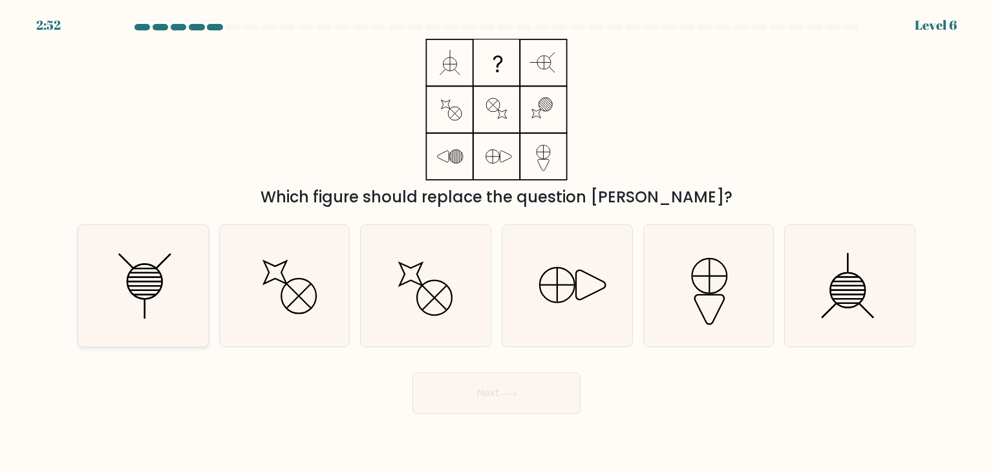
click at [152, 302] on icon at bounding box center [143, 286] width 122 height 122
click at [496, 242] on input "a." at bounding box center [496, 239] width 1 height 6
radio input "true"
click at [534, 407] on button "Next" at bounding box center [496, 392] width 168 height 41
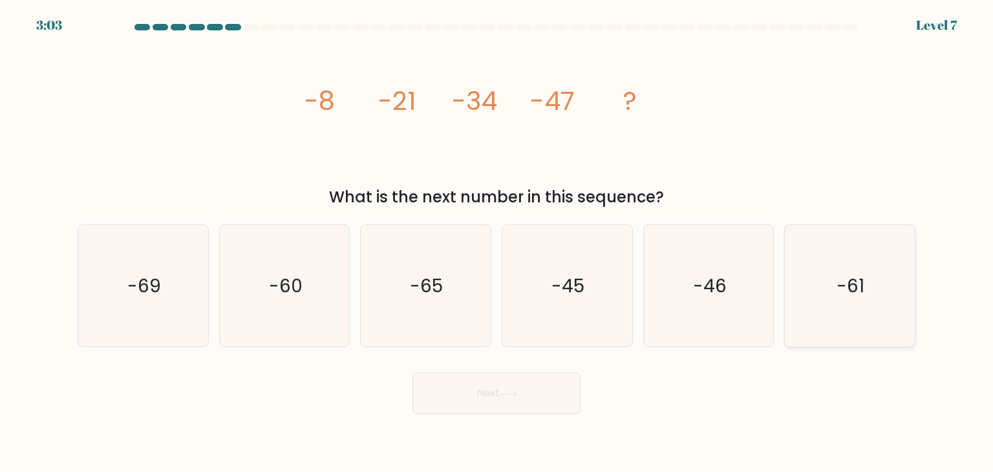
click at [849, 274] on text "-61" at bounding box center [851, 286] width 28 height 26
click at [497, 242] on input "f. -61" at bounding box center [496, 239] width 1 height 6
radio input "true"
click at [558, 391] on button "Next" at bounding box center [496, 392] width 168 height 41
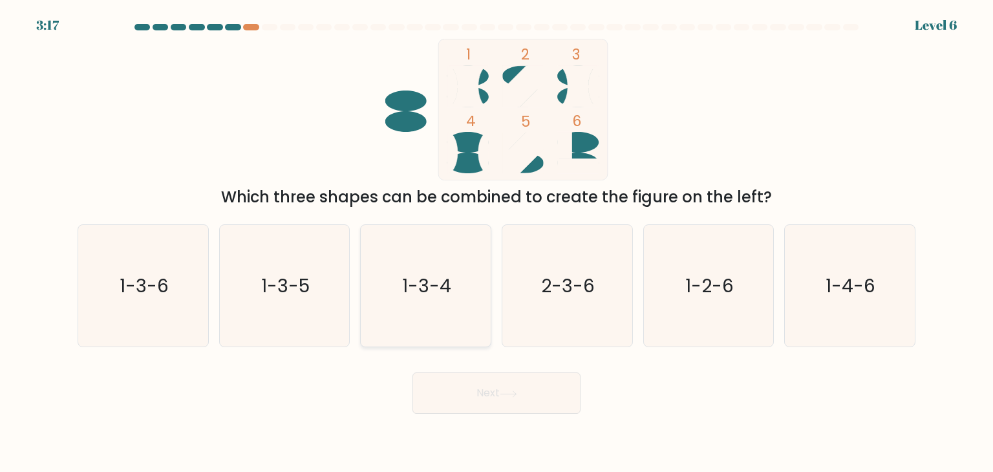
click at [423, 332] on icon "1-3-4" at bounding box center [426, 286] width 122 height 122
click at [496, 242] on input "c. 1-3-4" at bounding box center [496, 239] width 1 height 6
radio input "true"
click at [484, 396] on button "Next" at bounding box center [496, 392] width 168 height 41
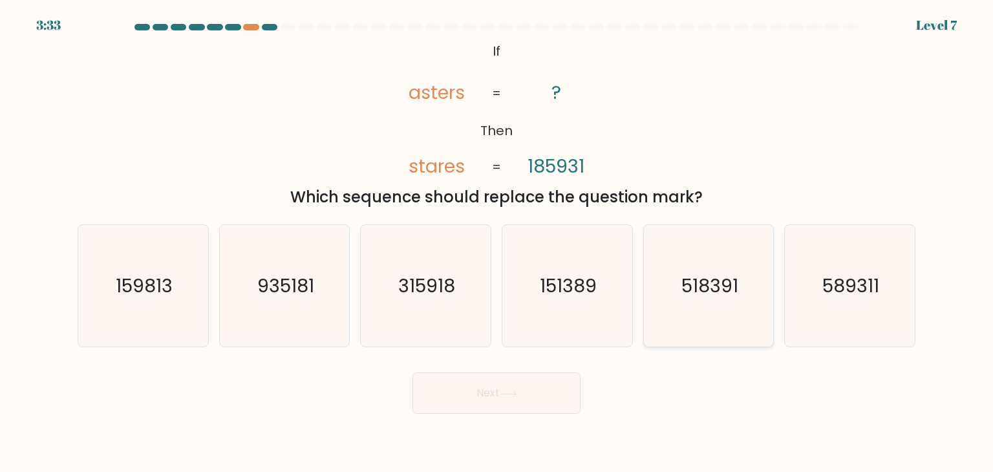
click at [706, 291] on text "518391" at bounding box center [709, 286] width 57 height 26
click at [497, 242] on input "e. 518391" at bounding box center [496, 239] width 1 height 6
radio input "true"
click at [503, 399] on button "Next" at bounding box center [496, 392] width 168 height 41
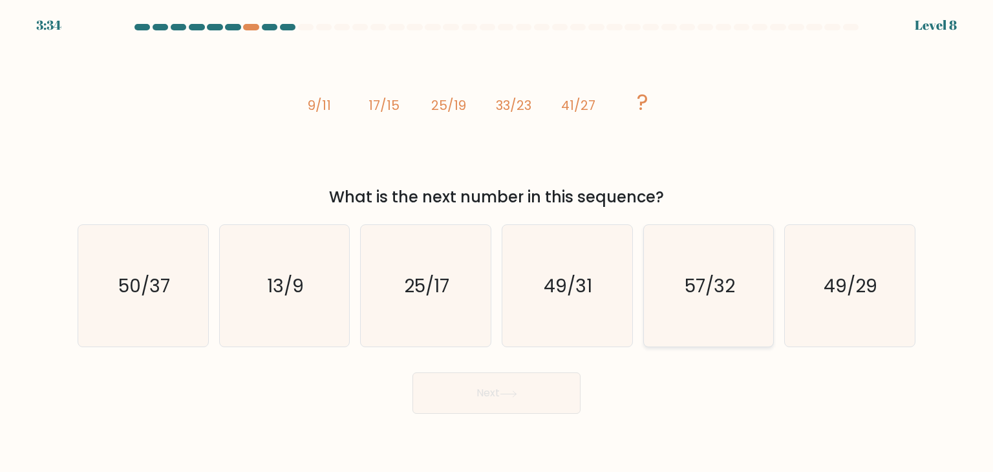
click at [716, 310] on icon "57/32" at bounding box center [709, 286] width 122 height 122
click at [497, 242] on input "e. 57/32" at bounding box center [496, 239] width 1 height 6
radio input "true"
click at [547, 374] on button "Next" at bounding box center [496, 392] width 168 height 41
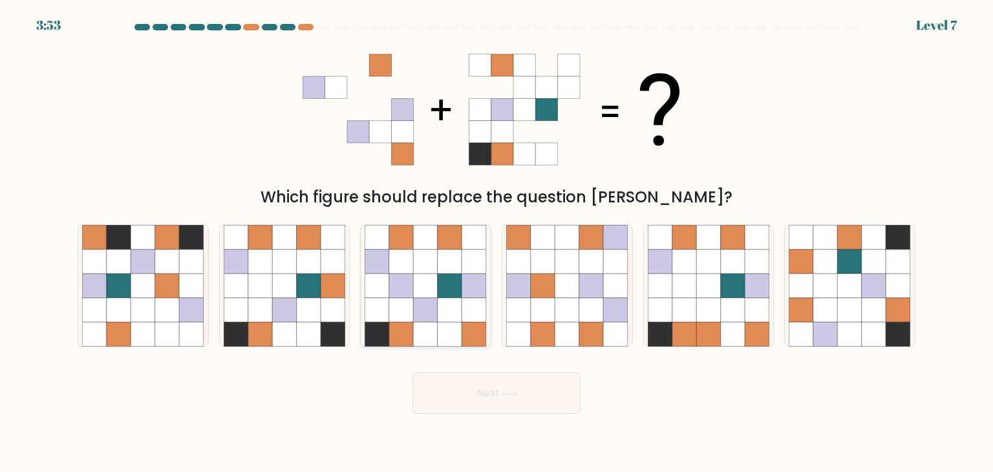
click at [414, 304] on icon at bounding box center [426, 310] width 25 height 25
click at [496, 242] on input "c." at bounding box center [496, 239] width 1 height 6
radio input "true"
click at [491, 401] on button "Next" at bounding box center [496, 392] width 168 height 41
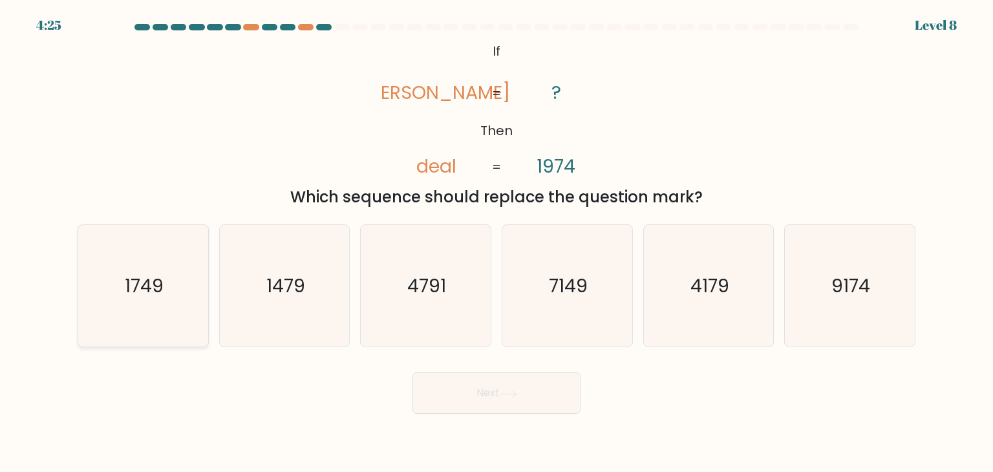
click at [161, 310] on icon "1749" at bounding box center [143, 286] width 122 height 122
click at [496, 242] on input "a. 1749" at bounding box center [496, 239] width 1 height 6
radio input "true"
click at [504, 396] on icon at bounding box center [508, 393] width 17 height 7
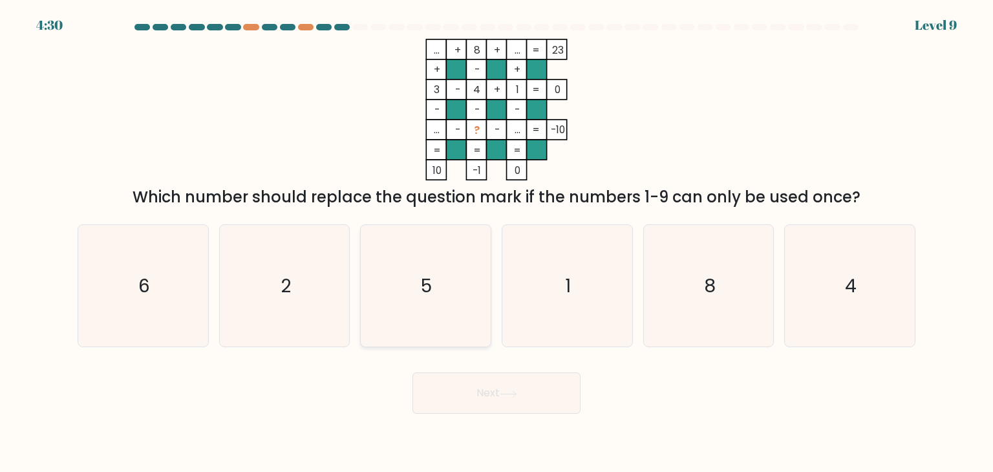
click at [437, 283] on icon "5" at bounding box center [426, 286] width 122 height 122
click at [496, 242] on input "c. 5" at bounding box center [496, 239] width 1 height 6
radio input "true"
click at [458, 394] on button "Next" at bounding box center [496, 392] width 168 height 41
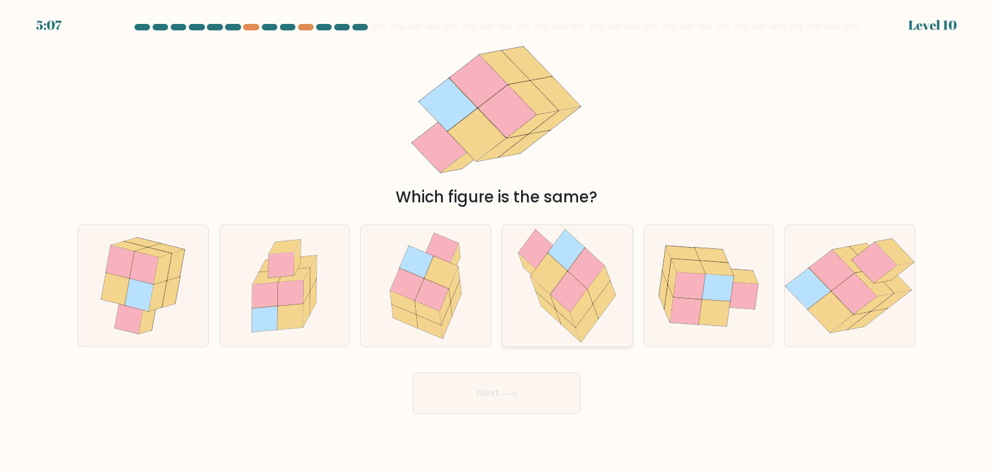
click at [564, 308] on icon at bounding box center [563, 311] width 25 height 32
click at [497, 242] on input "d." at bounding box center [496, 239] width 1 height 6
radio input "true"
click at [473, 407] on button "Next" at bounding box center [496, 392] width 168 height 41
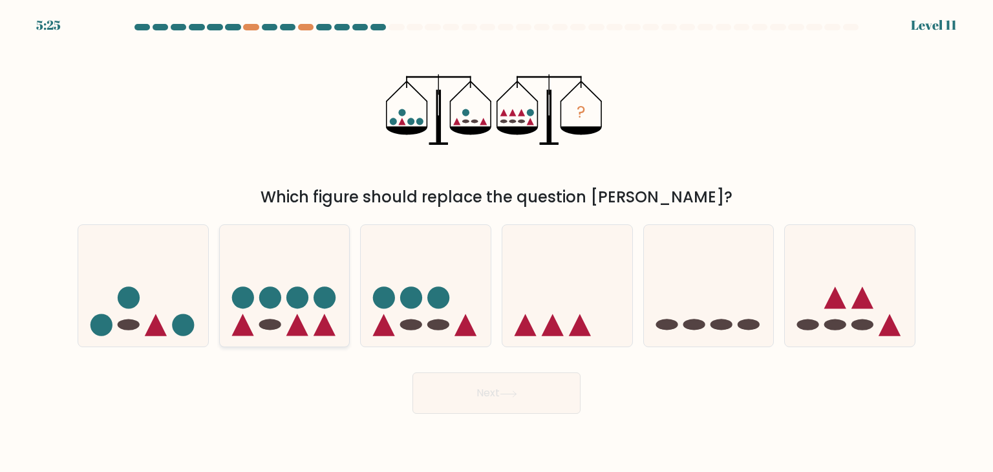
click at [312, 287] on icon at bounding box center [285, 285] width 130 height 107
click at [496, 242] on input "b." at bounding box center [496, 239] width 1 height 6
radio input "true"
click at [310, 326] on icon at bounding box center [284, 286] width 129 height 107
click at [496, 242] on input "b." at bounding box center [496, 239] width 1 height 6
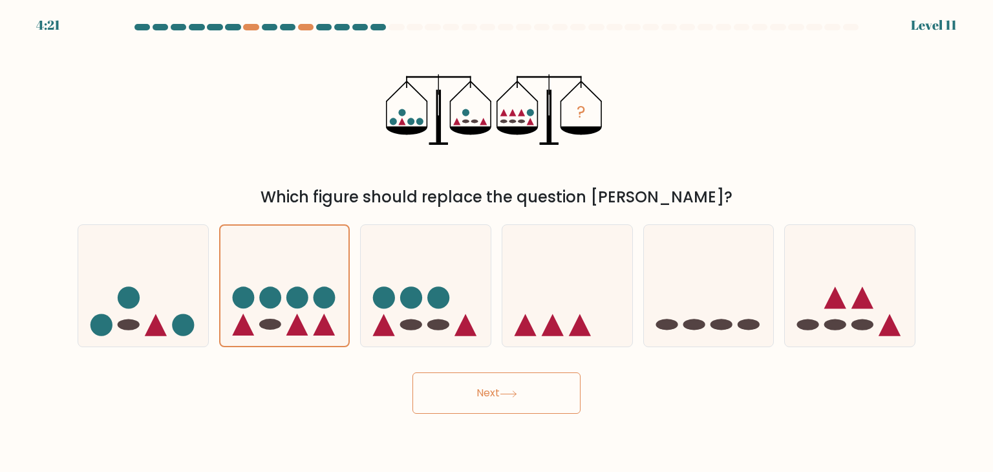
click at [478, 397] on button "Next" at bounding box center [496, 392] width 168 height 41
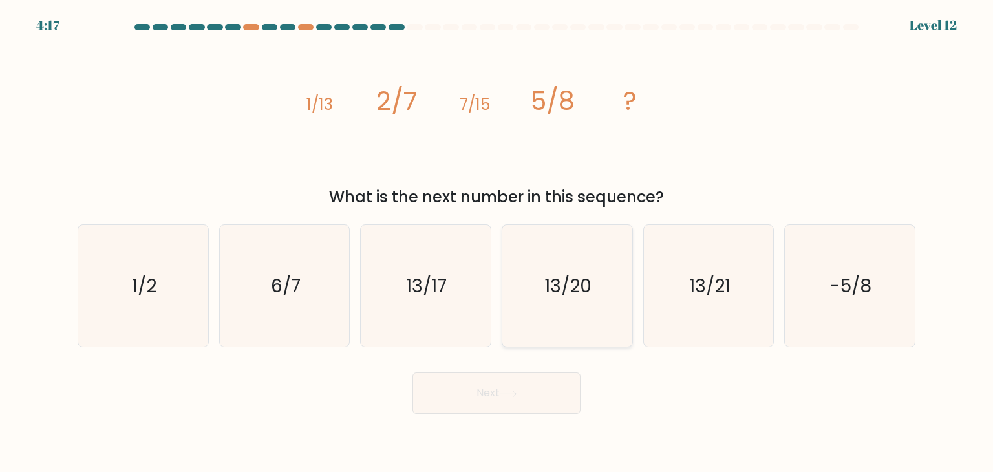
click at [590, 311] on icon "13/20" at bounding box center [567, 286] width 122 height 122
click at [497, 242] on input "d. 13/20" at bounding box center [496, 239] width 1 height 6
radio input "true"
click at [730, 293] on icon "13/21" at bounding box center [709, 286] width 122 height 122
click at [497, 242] on input "e. 13/21" at bounding box center [496, 239] width 1 height 6
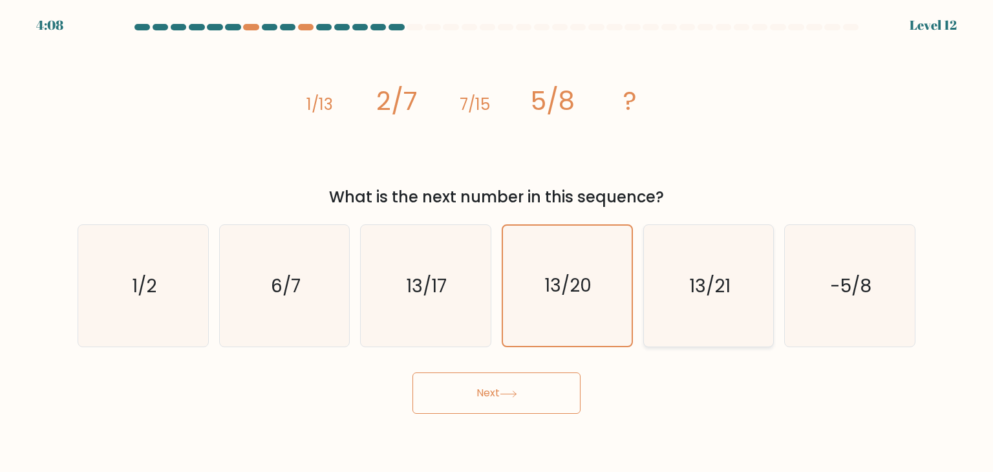
radio input "true"
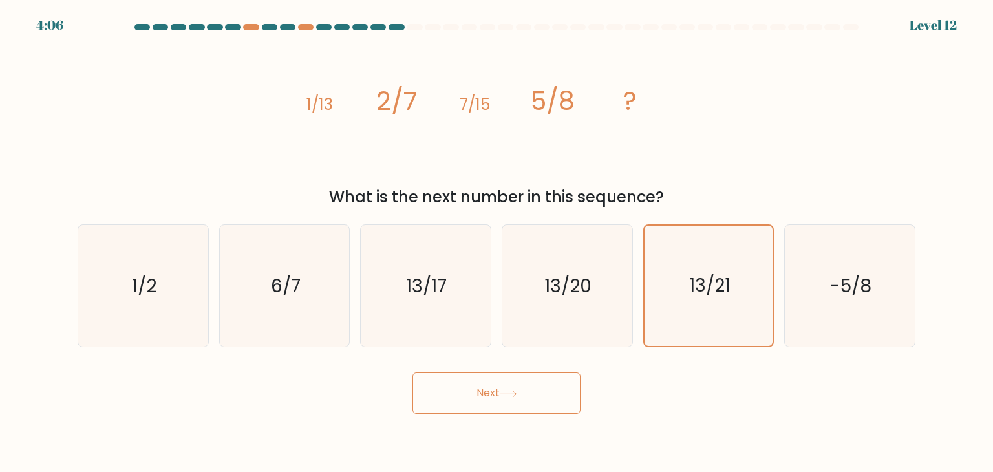
click at [535, 389] on button "Next" at bounding box center [496, 392] width 168 height 41
